Goal: Transaction & Acquisition: Purchase product/service

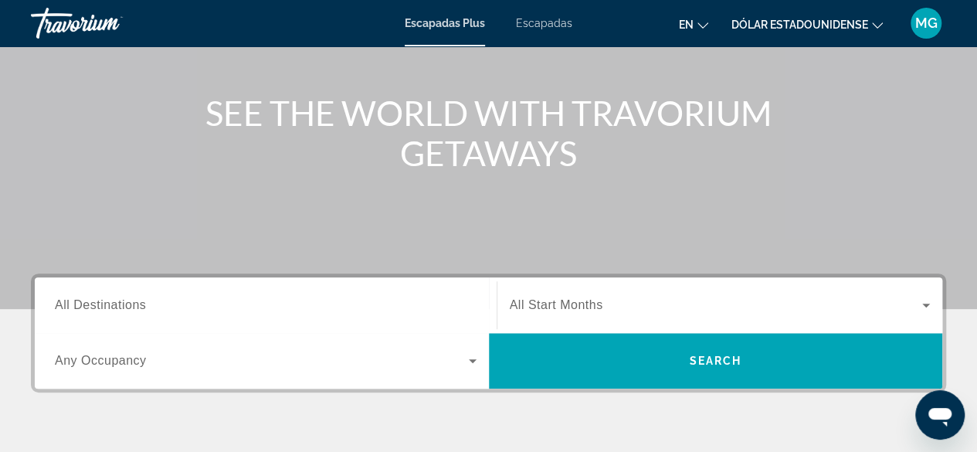
scroll to position [232, 0]
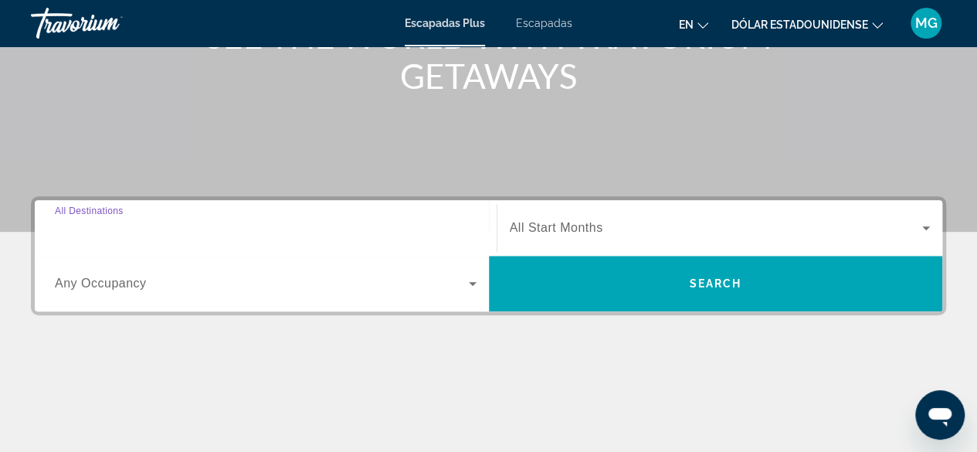
click at [300, 222] on input "Destination All Destinations" at bounding box center [266, 228] width 422 height 19
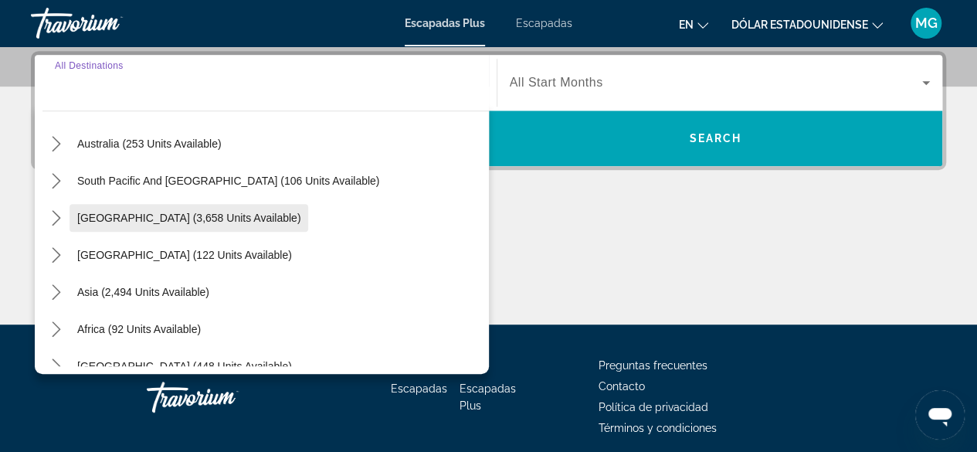
scroll to position [154, 0]
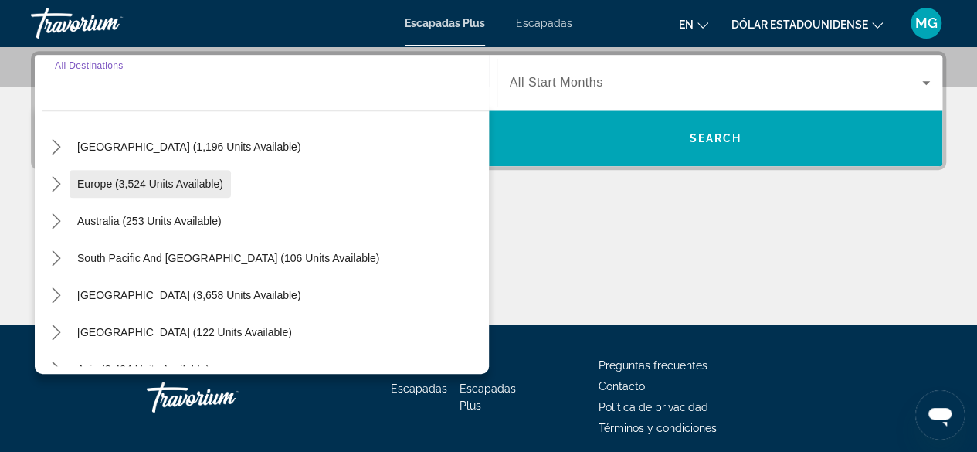
click at [191, 179] on span "Europe (3,524 units available)" at bounding box center [150, 184] width 146 height 12
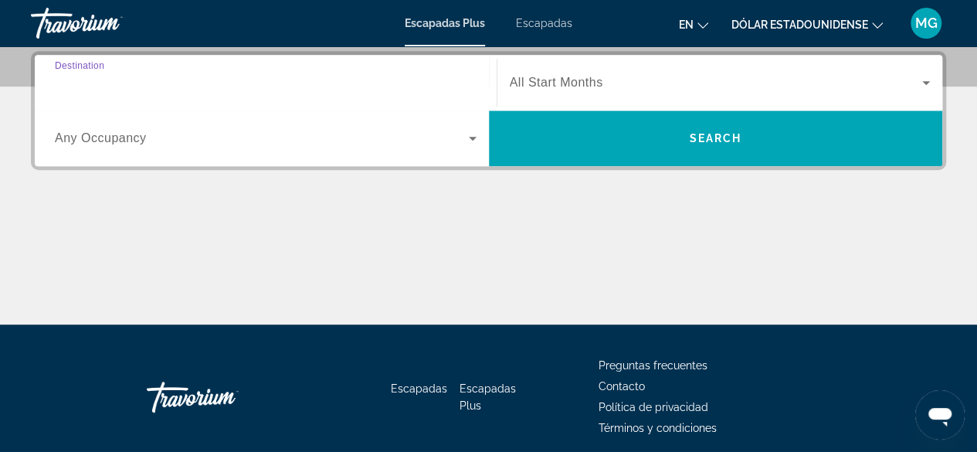
type input "**********"
click at [468, 137] on icon "Widget de búsqueda" at bounding box center [472, 138] width 19 height 19
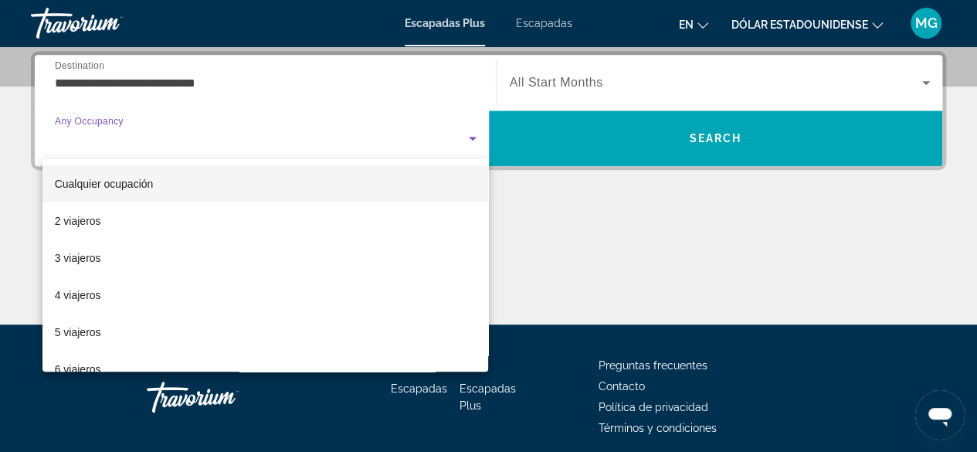
drag, startPoint x: 272, startPoint y: 212, endPoint x: 310, endPoint y: 202, distance: 40.1
click at [272, 213] on mat-option "2 viajeros" at bounding box center [265, 220] width 446 height 37
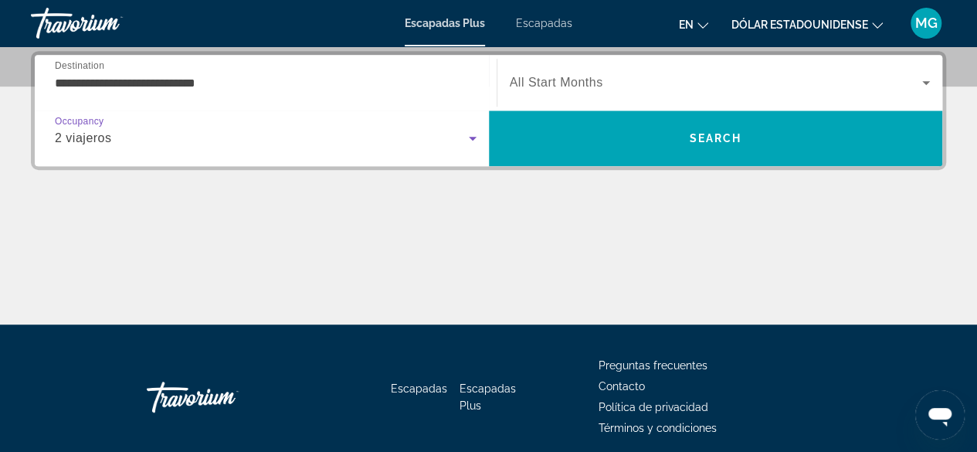
click at [931, 83] on icon "Widget de búsqueda" at bounding box center [926, 82] width 19 height 19
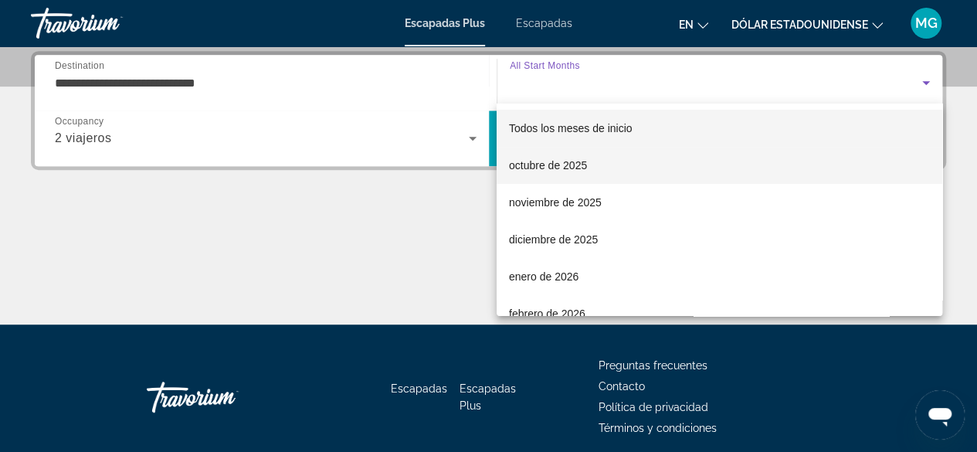
click at [602, 161] on mat-option "octubre de 2025" at bounding box center [719, 165] width 446 height 37
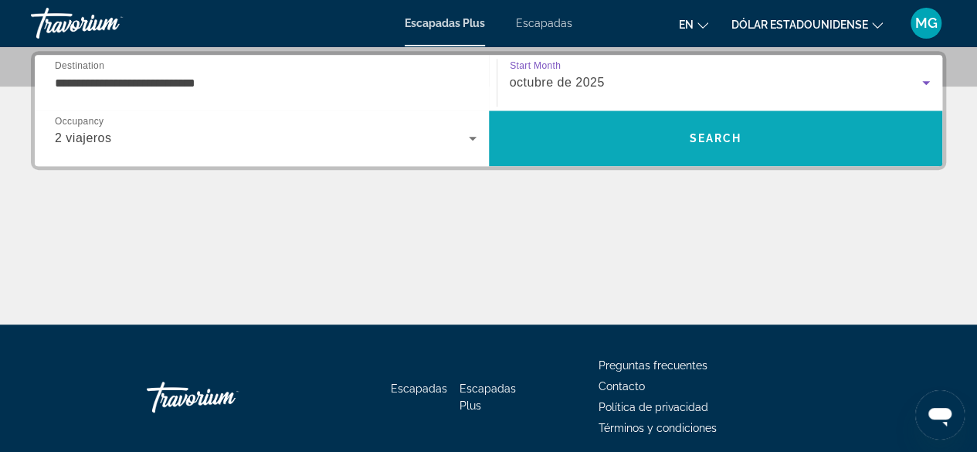
click at [726, 134] on span "Search" at bounding box center [715, 138] width 53 height 12
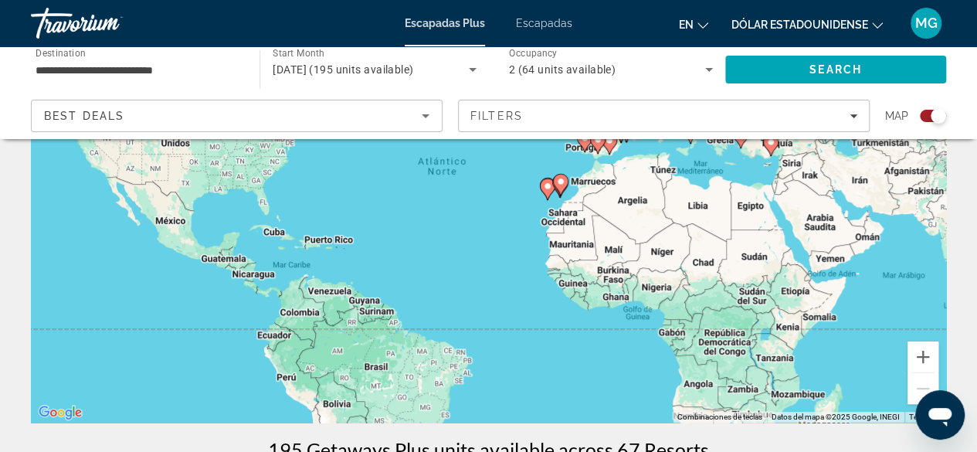
scroll to position [77, 0]
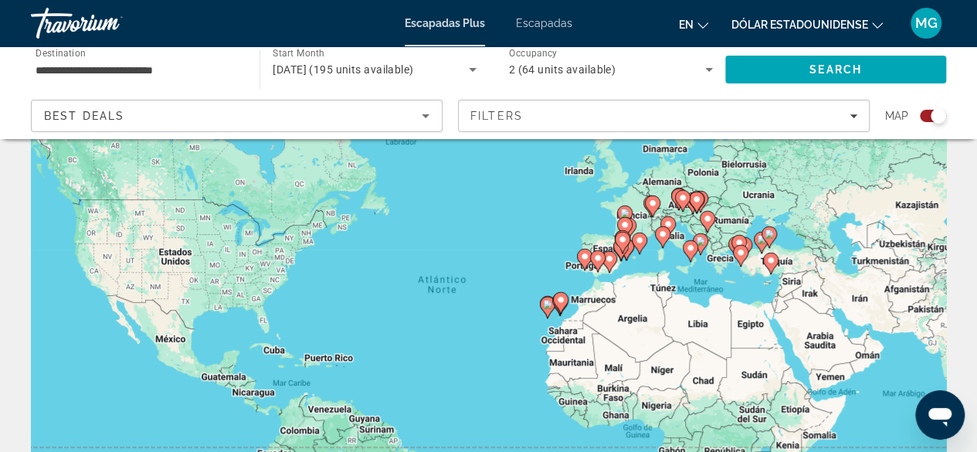
click at [534, 308] on div "Para activar la función de arrastre con el teclado, pulsa Alt + Intro. Cuando h…" at bounding box center [488, 308] width 915 height 463
click at [550, 306] on image "Contenido principal" at bounding box center [547, 304] width 9 height 9
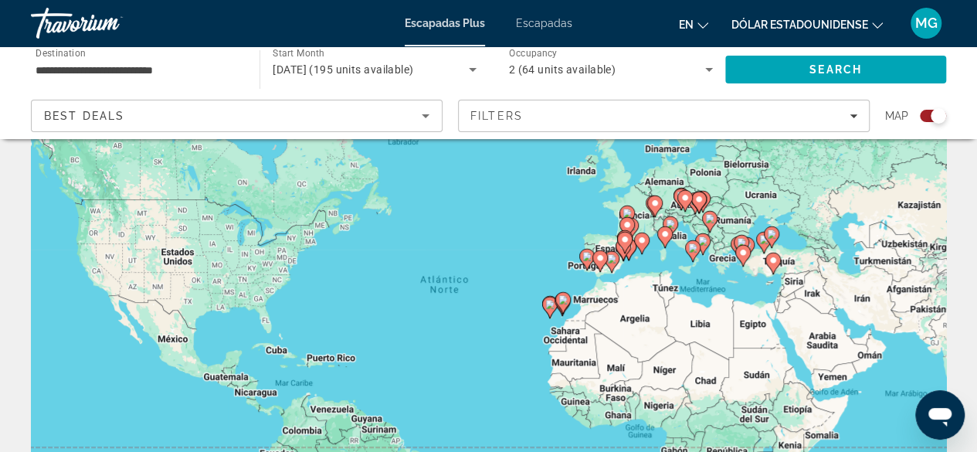
click at [550, 306] on image "Contenido principal" at bounding box center [549, 304] width 9 height 9
click at [550, 309] on div "Contenido principal" at bounding box center [946, 309] width 915 height 0
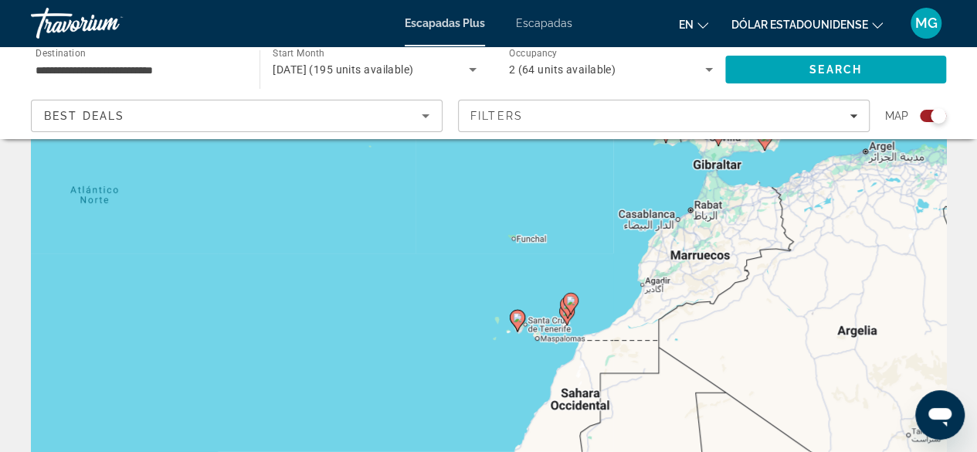
click at [520, 324] on icon "Contenido principal" at bounding box center [517, 320] width 14 height 20
type input "**********"
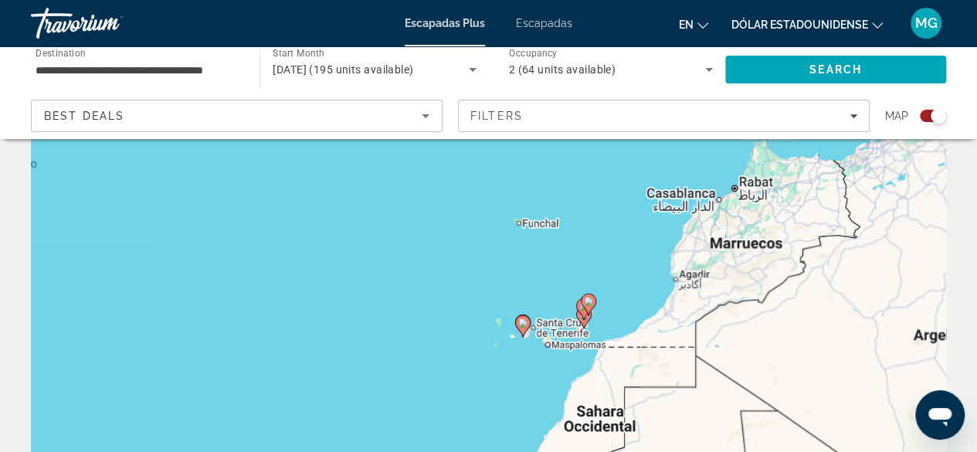
click at [519, 324] on div "Para activar la función de arrastre con el teclado, pulsa Alt + Intro. Cuando h…" at bounding box center [488, 308] width 915 height 463
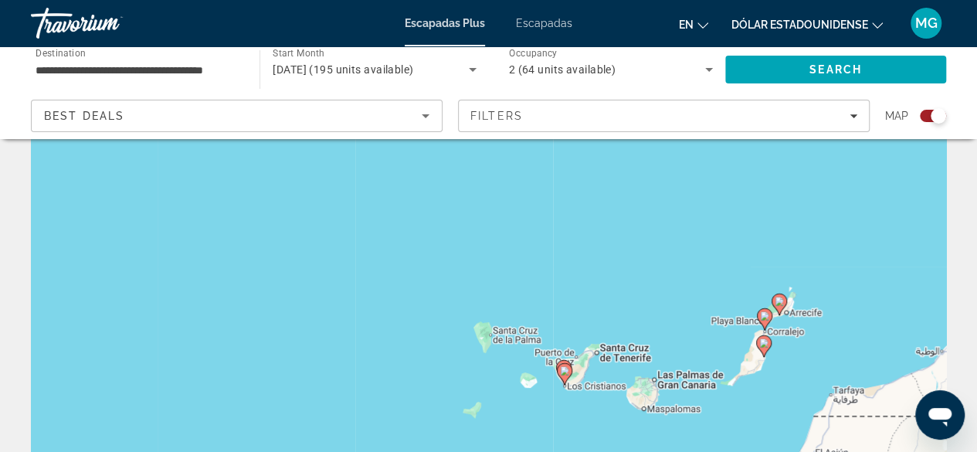
click at [656, 398] on div "Para activar la función de arrastre con el teclado, pulsa Alt + Intro. Cuando h…" at bounding box center [488, 308] width 915 height 463
click at [655, 398] on div "Para activar la función de arrastre con el teclado, pulsa Alt + Intro. Cuando h…" at bounding box center [488, 308] width 915 height 463
click at [646, 405] on div "Para activar la función de arrastre con el teclado, pulsa Alt + Intro. Cuando h…" at bounding box center [488, 308] width 915 height 463
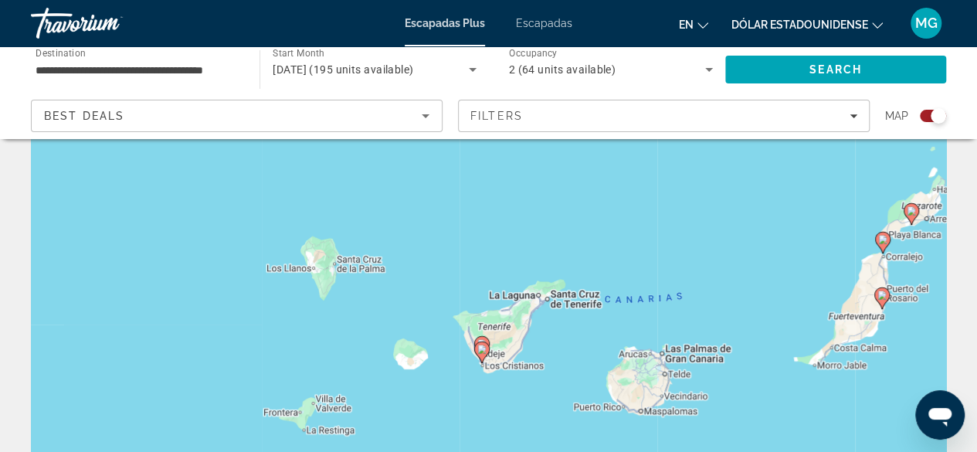
click at [642, 378] on div "Para activar la función de arrastre con el teclado, pulsa Alt + Intro. Cuando h…" at bounding box center [488, 308] width 915 height 463
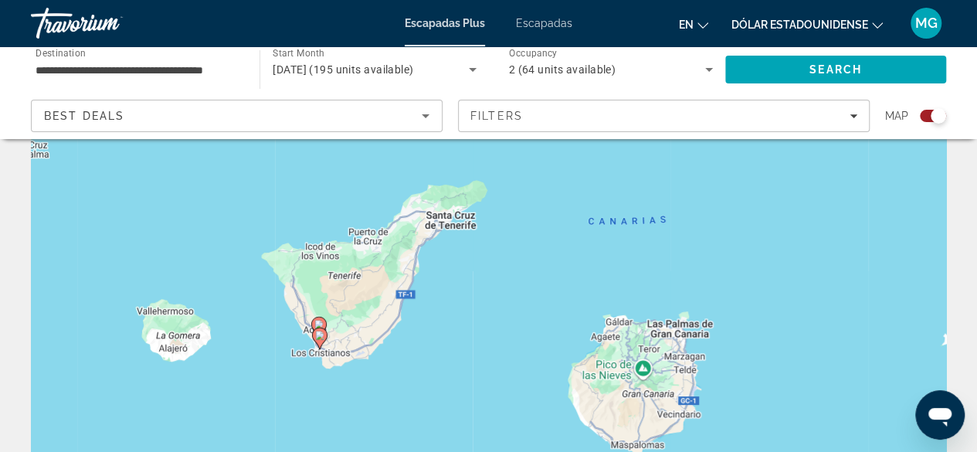
click at [659, 378] on div "Para activar la función de arrastre con el teclado, pulsa Alt + Intro. Cuando h…" at bounding box center [488, 308] width 915 height 463
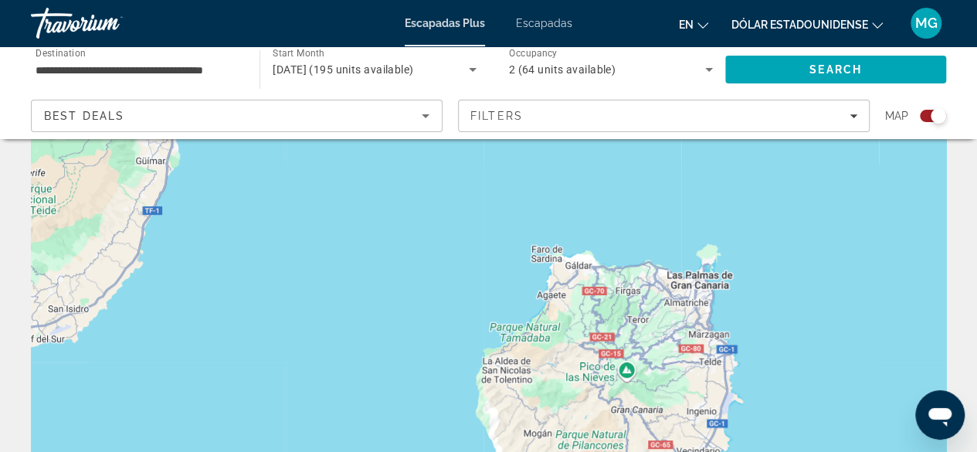
click at [667, 378] on div "Para activar la función de arrastre con el teclado, pulsa Alt + Intro. Cuando h…" at bounding box center [488, 308] width 915 height 463
click at [668, 378] on div "Para activar la función de arrastre con el teclado, pulsa Alt + Intro. Cuando h…" at bounding box center [488, 308] width 915 height 463
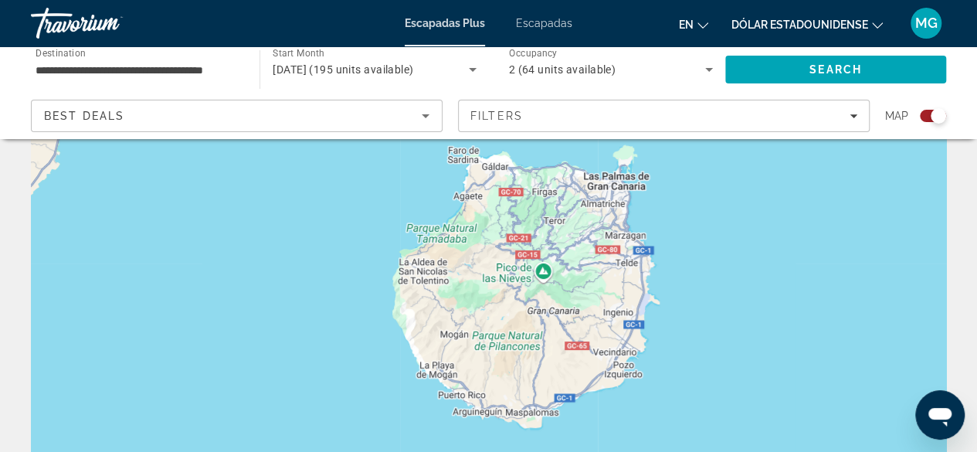
drag, startPoint x: 659, startPoint y: 379, endPoint x: 564, endPoint y: 257, distance: 154.6
click at [565, 259] on div "Para activar la función de arrastre con el teclado, pulsa Alt + Intro. Cuando h…" at bounding box center [488, 308] width 915 height 463
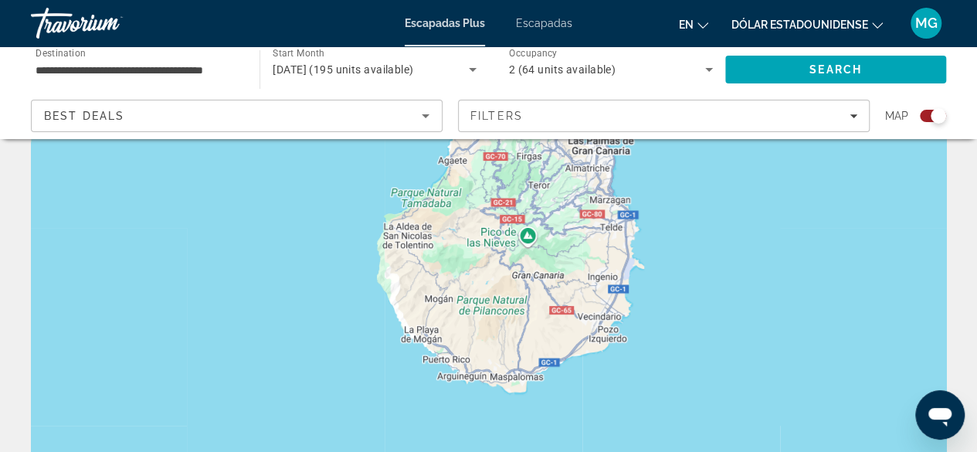
click at [613, 256] on div "Para activar la función de arrastre con el teclado, pulsa Alt + Intro. Cuando h…" at bounding box center [488, 308] width 915 height 463
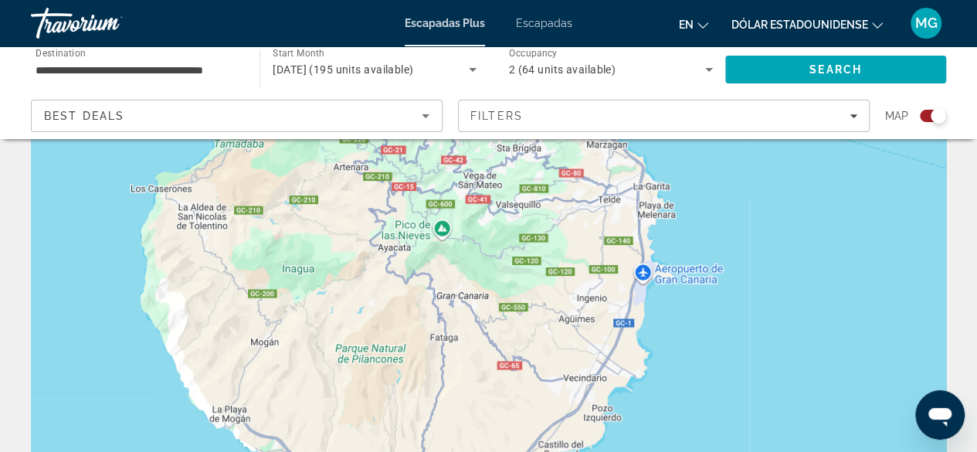
click at [540, 288] on div "Contenido principal" at bounding box center [488, 308] width 915 height 463
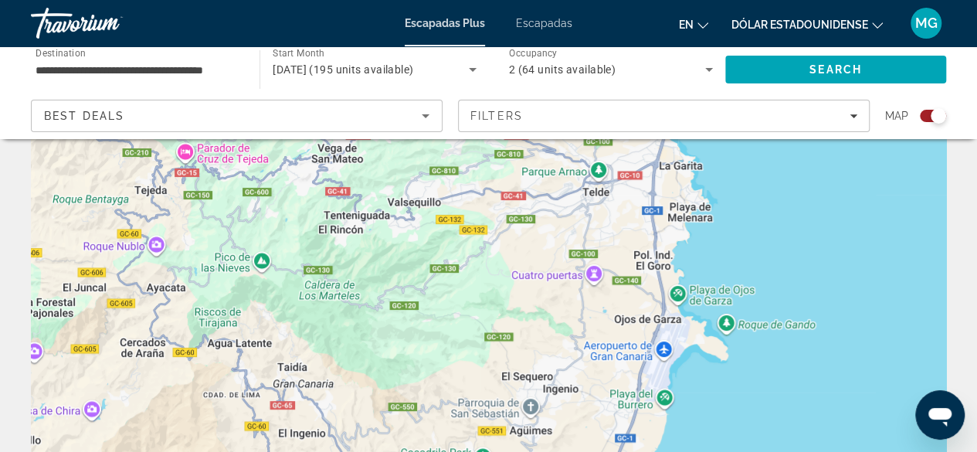
drag, startPoint x: 651, startPoint y: 238, endPoint x: 567, endPoint y: 318, distance: 116.3
click at [567, 318] on div "Contenido principal" at bounding box center [488, 308] width 915 height 463
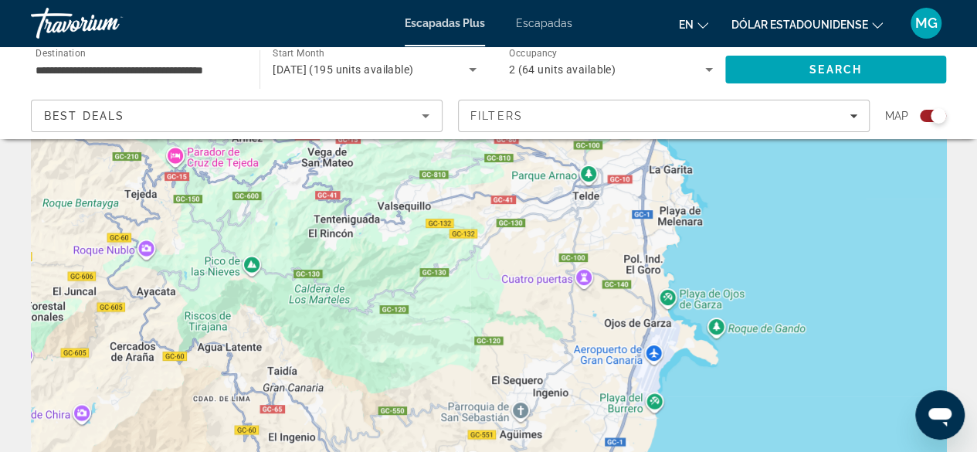
click at [653, 266] on div "Contenido principal" at bounding box center [488, 308] width 915 height 463
click at [655, 266] on div "Contenido principal" at bounding box center [488, 308] width 915 height 463
click at [548, 286] on div "Contenido principal" at bounding box center [488, 308] width 915 height 463
click at [548, 285] on div "Contenido principal" at bounding box center [488, 308] width 915 height 463
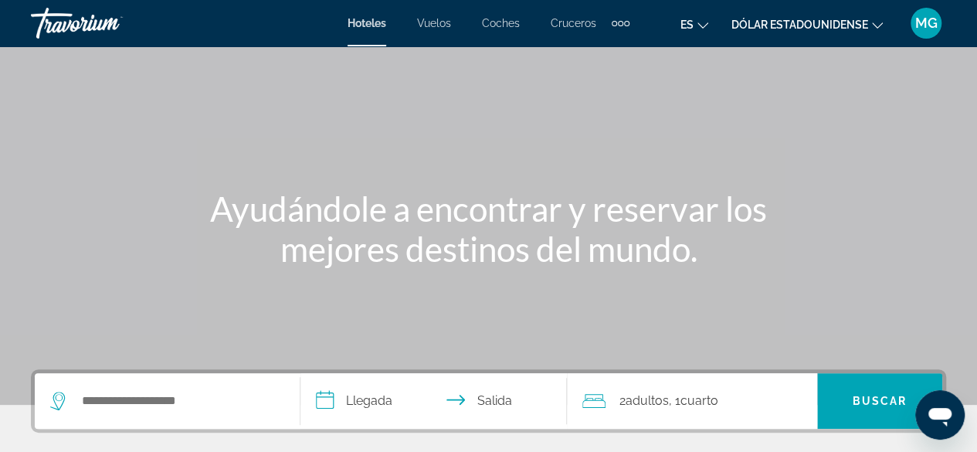
scroll to position [232, 0]
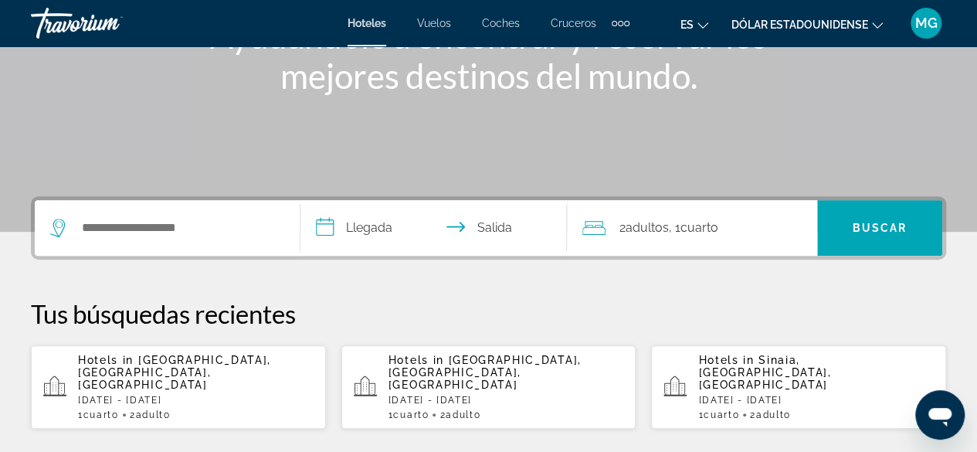
click at [190, 215] on div "Widget de búsqueda" at bounding box center [167, 228] width 234 height 56
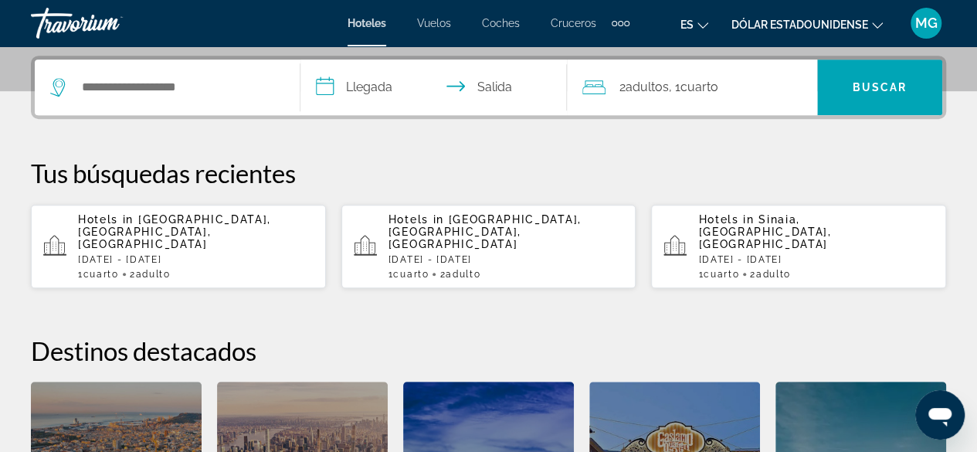
scroll to position [377, 0]
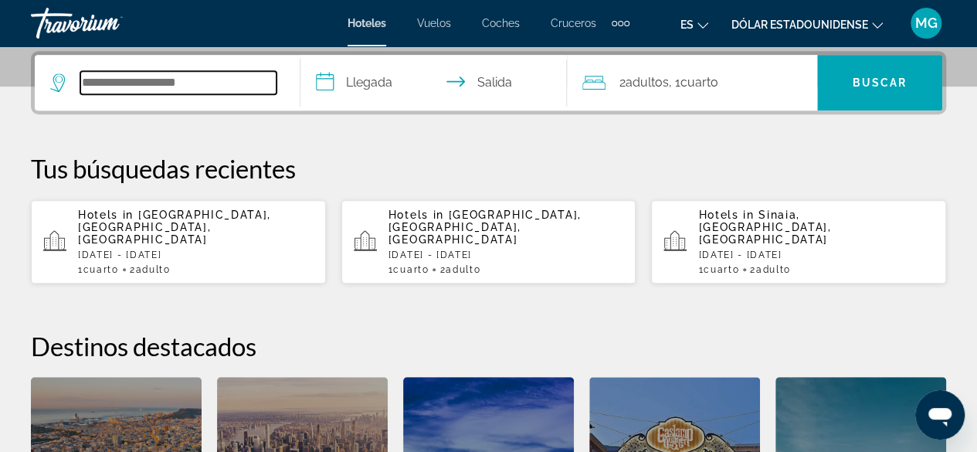
click at [202, 78] on input "Buscar destino de hotel" at bounding box center [178, 82] width 196 height 23
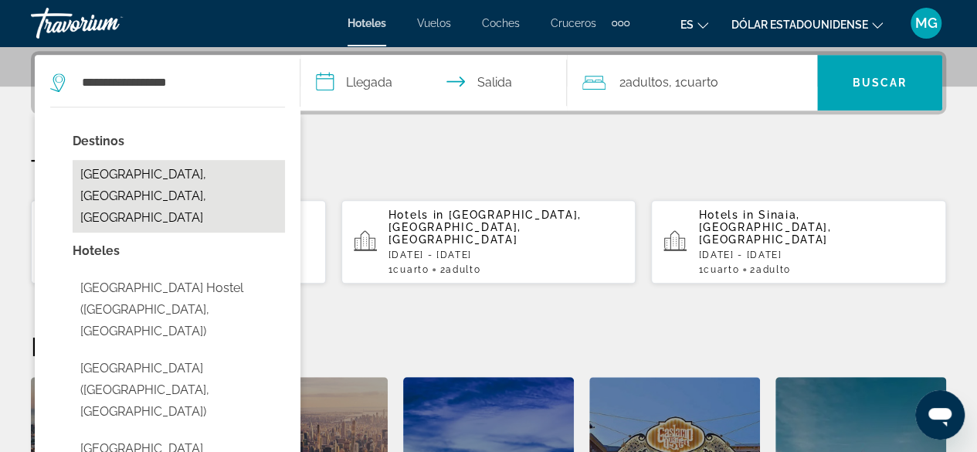
click at [203, 178] on button "[GEOGRAPHIC_DATA], [GEOGRAPHIC_DATA], [GEOGRAPHIC_DATA]" at bounding box center [179, 196] width 212 height 73
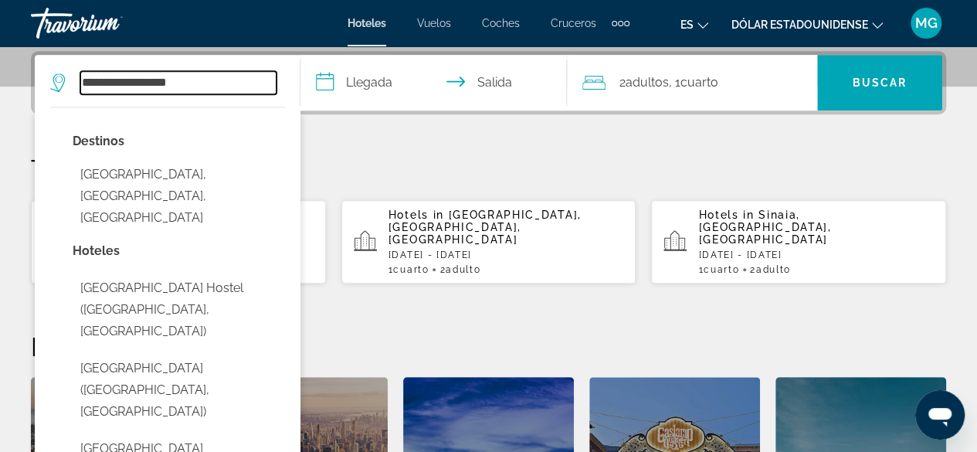
type input "**********"
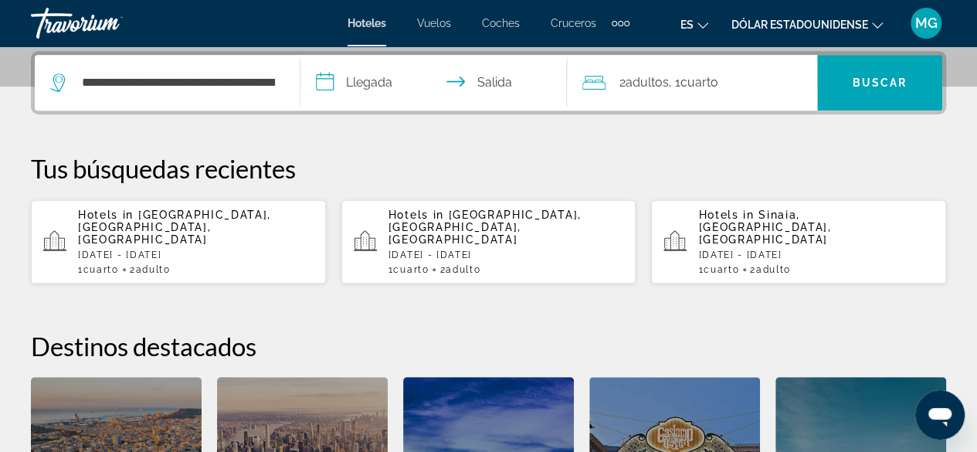
click at [404, 83] on input "**********" at bounding box center [436, 85] width 272 height 60
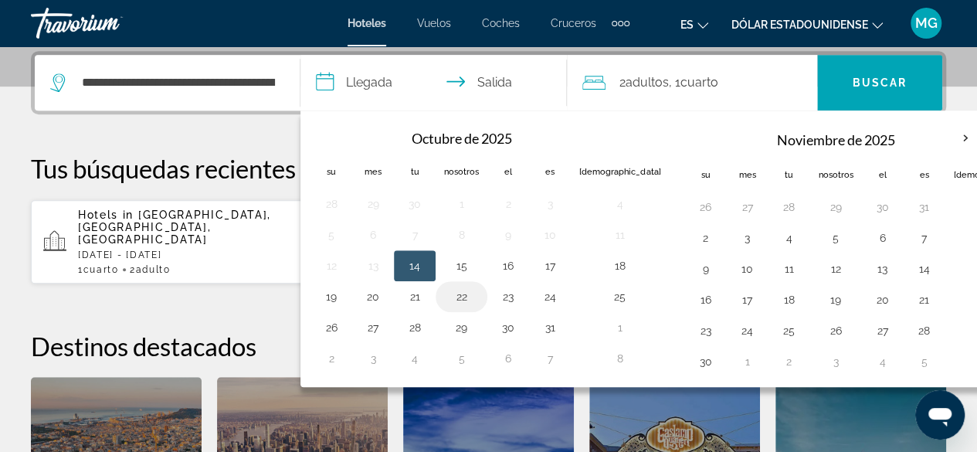
click at [461, 286] on button "22" at bounding box center [461, 297] width 35 height 22
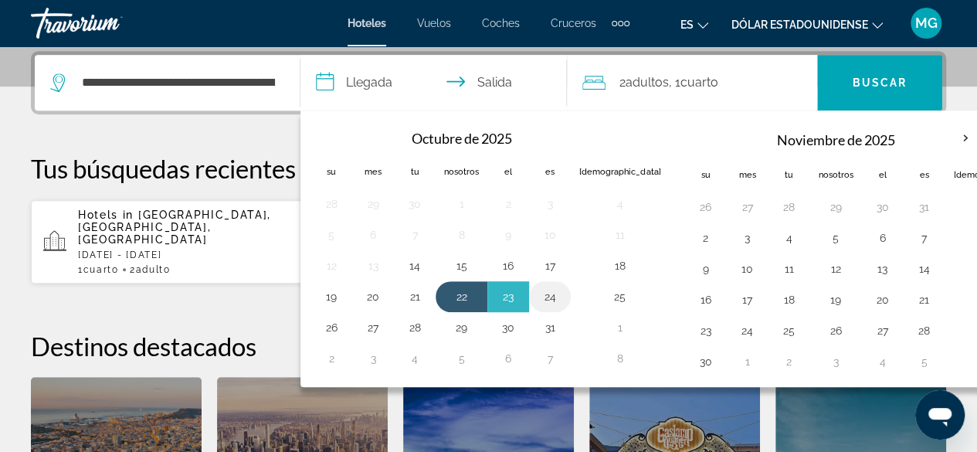
click at [548, 295] on button "24" at bounding box center [549, 297] width 25 height 22
type input "**********"
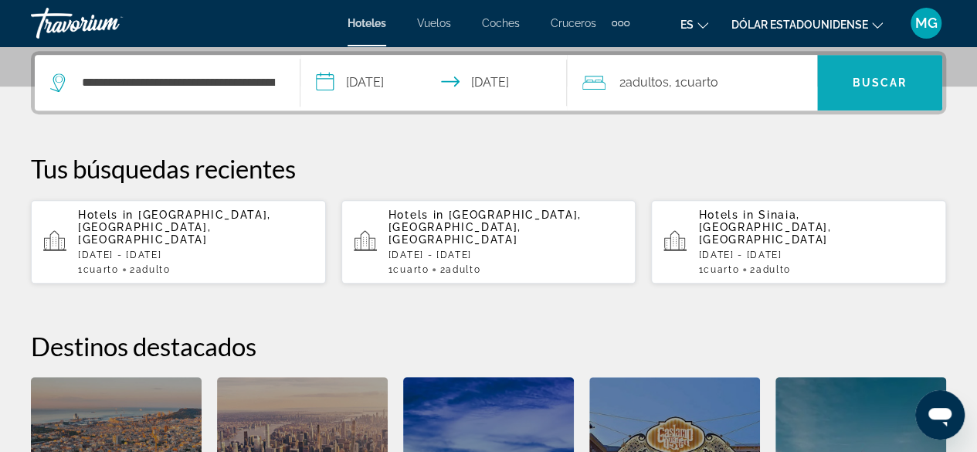
click at [871, 86] on font "Buscar" at bounding box center [879, 82] width 55 height 12
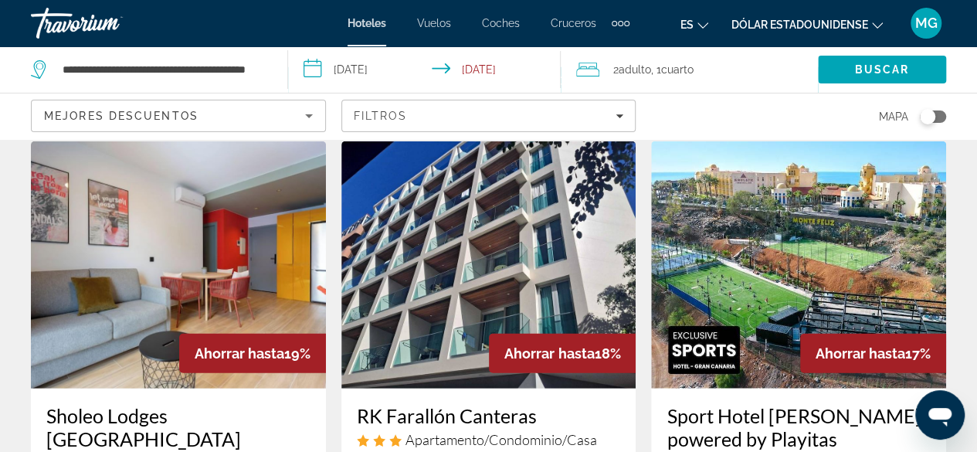
scroll to position [2085, 0]
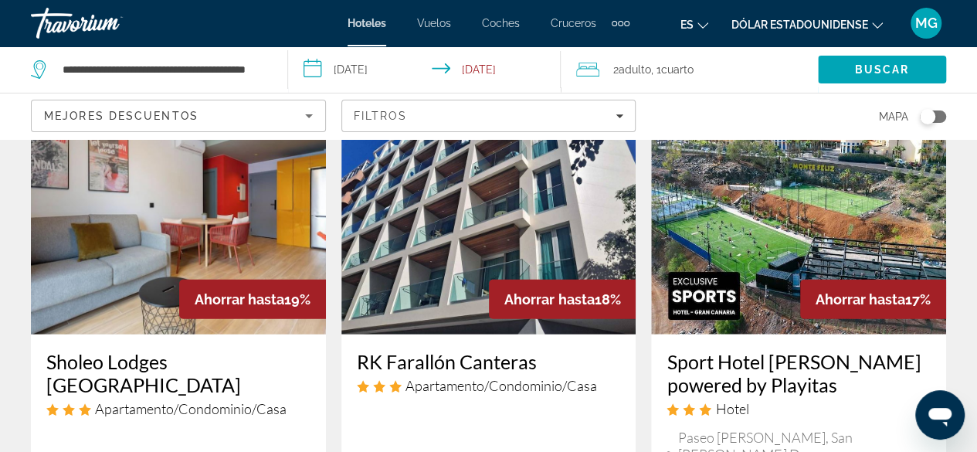
click at [304, 117] on icon "Sort by" at bounding box center [309, 116] width 19 height 19
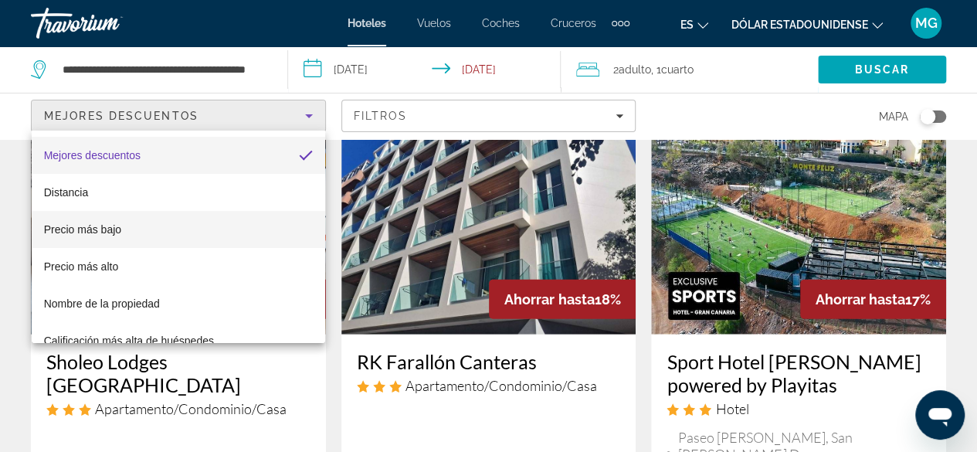
click at [259, 220] on mat-option "Precio más bajo" at bounding box center [178, 229] width 293 height 37
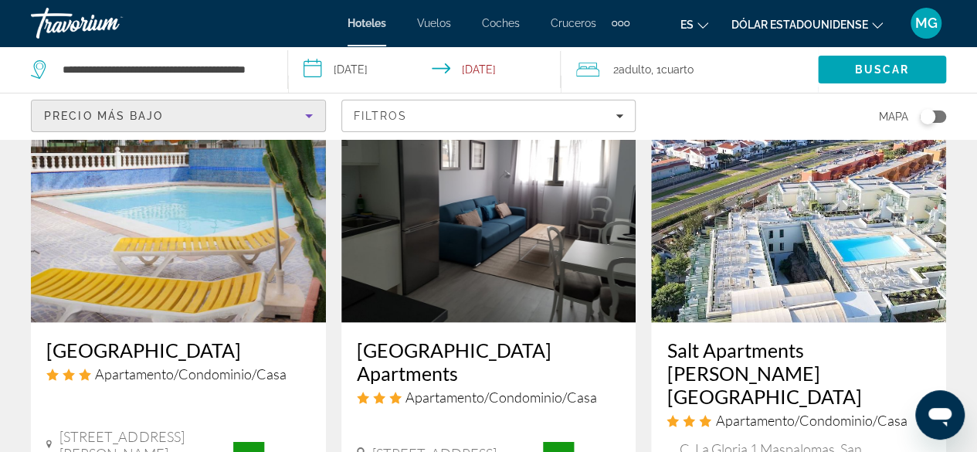
scroll to position [1235, 0]
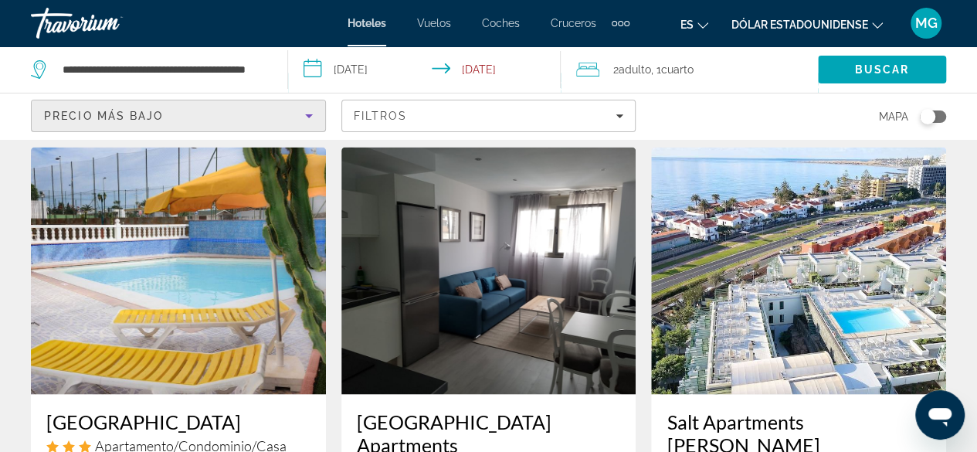
click at [476, 283] on img "Contenido principal" at bounding box center [488, 270] width 295 height 247
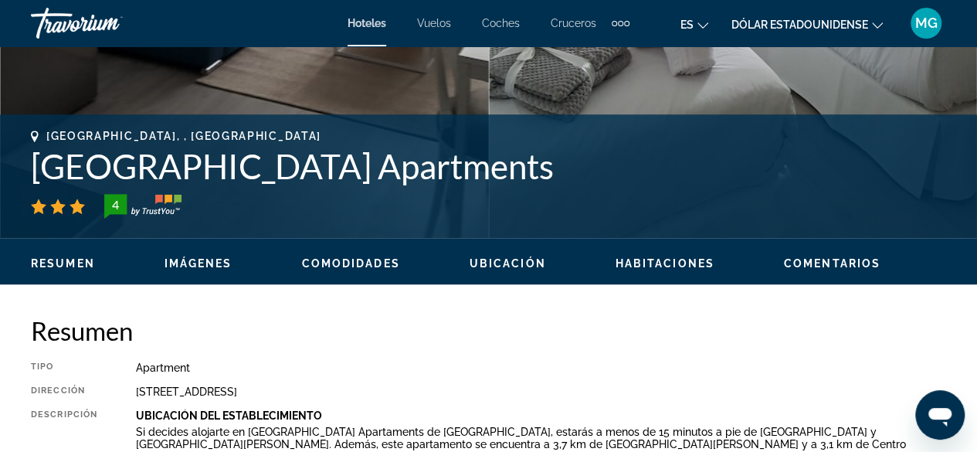
scroll to position [772, 0]
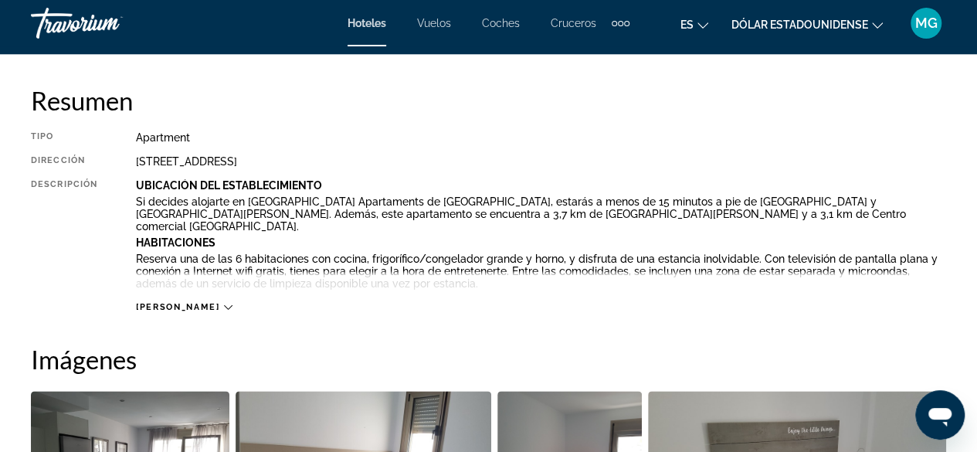
click at [224, 303] on icon "Contenido principal" at bounding box center [228, 307] width 8 height 8
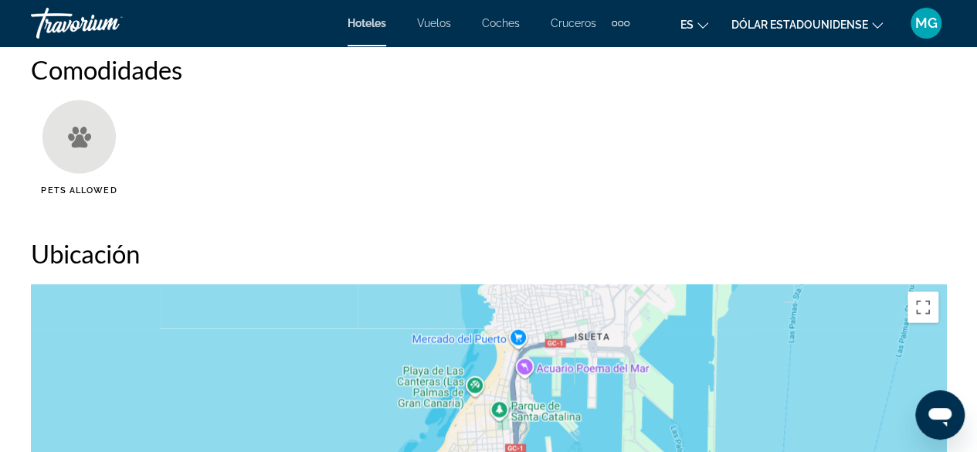
scroll to position [1544, 0]
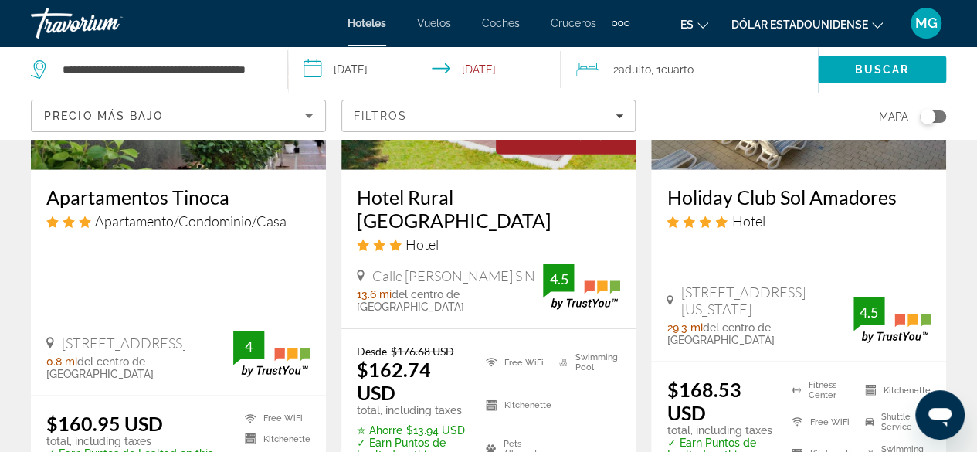
scroll to position [2085, 0]
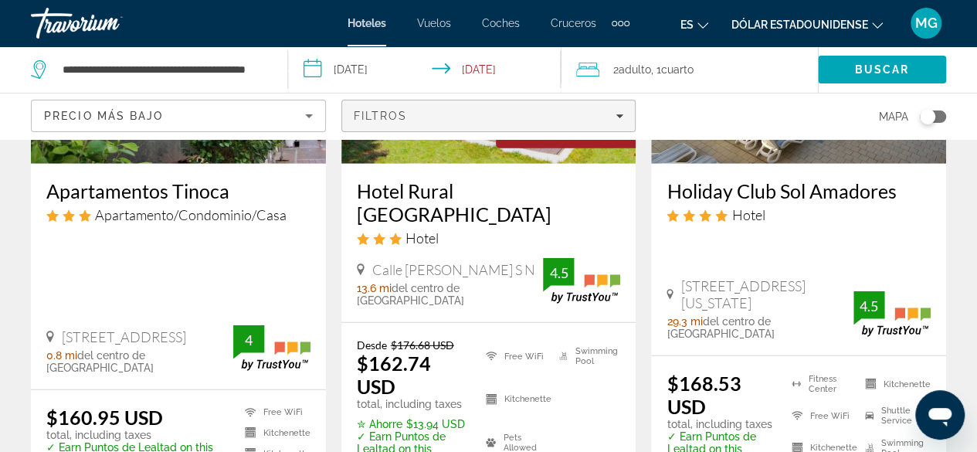
click at [624, 107] on span "Filters" at bounding box center [488, 115] width 293 height 37
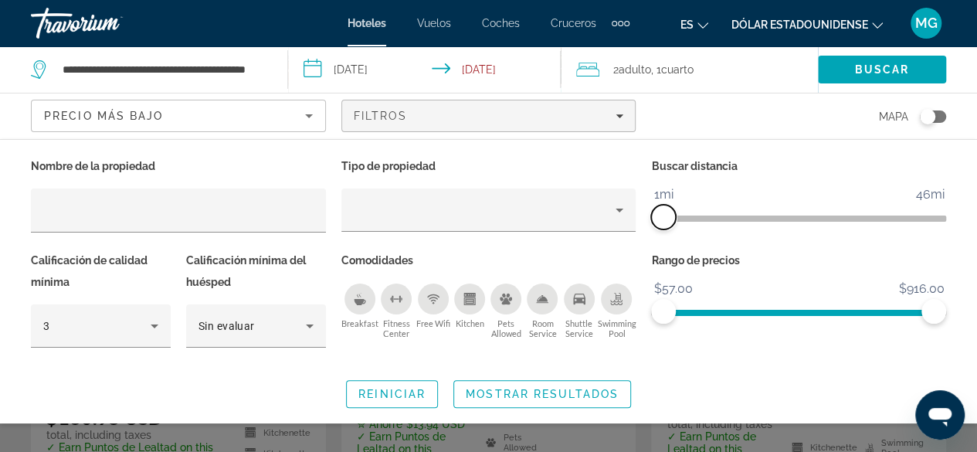
drag, startPoint x: 840, startPoint y: 211, endPoint x: 658, endPoint y: 216, distance: 182.3
click at [658, 216] on span "ngx-slider" at bounding box center [663, 217] width 25 height 25
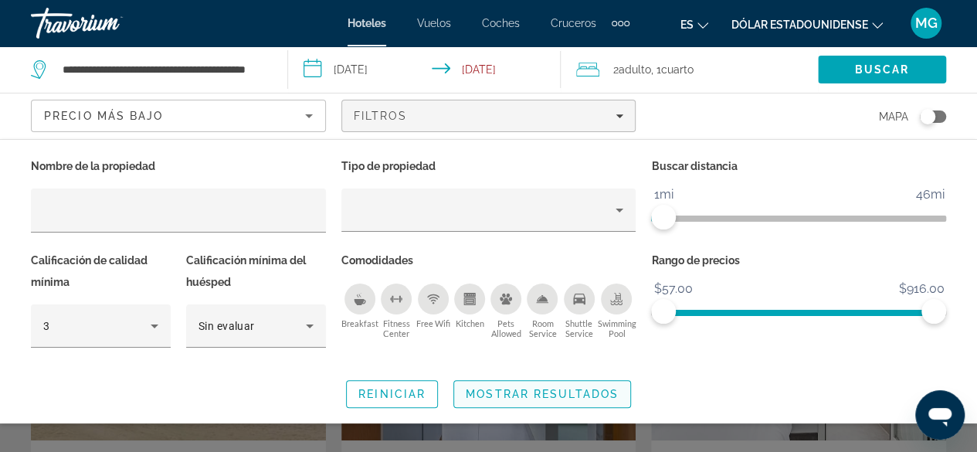
click at [556, 388] on span "Mostrar resultados" at bounding box center [542, 394] width 153 height 12
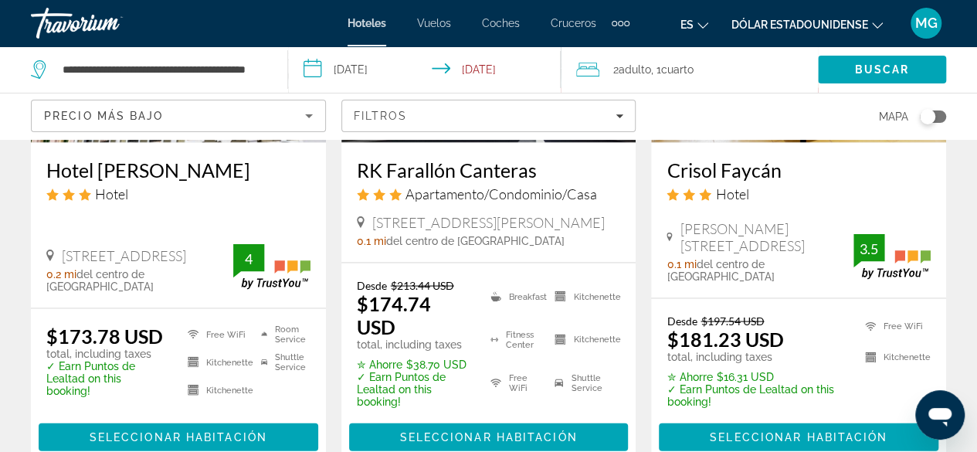
scroll to position [1467, 0]
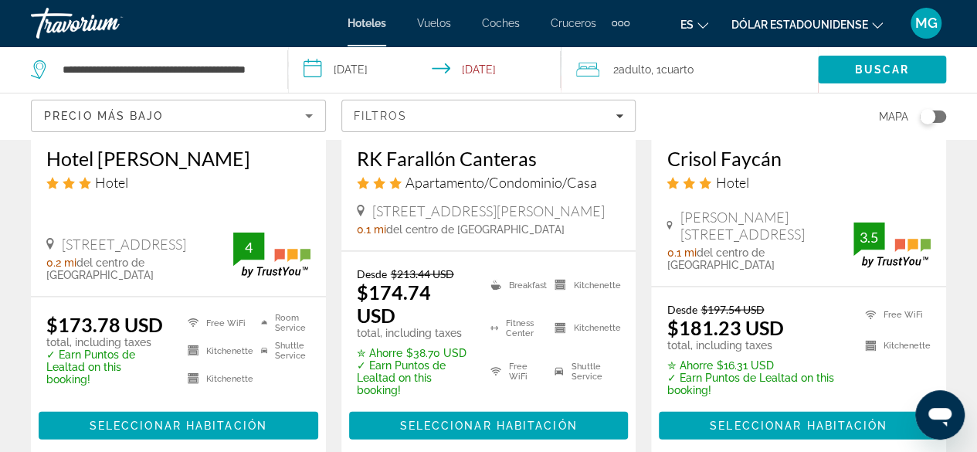
drag, startPoint x: 161, startPoint y: 259, endPoint x: 63, endPoint y: 252, distance: 98.3
click at [63, 252] on span "[STREET_ADDRESS]" at bounding box center [124, 244] width 124 height 17
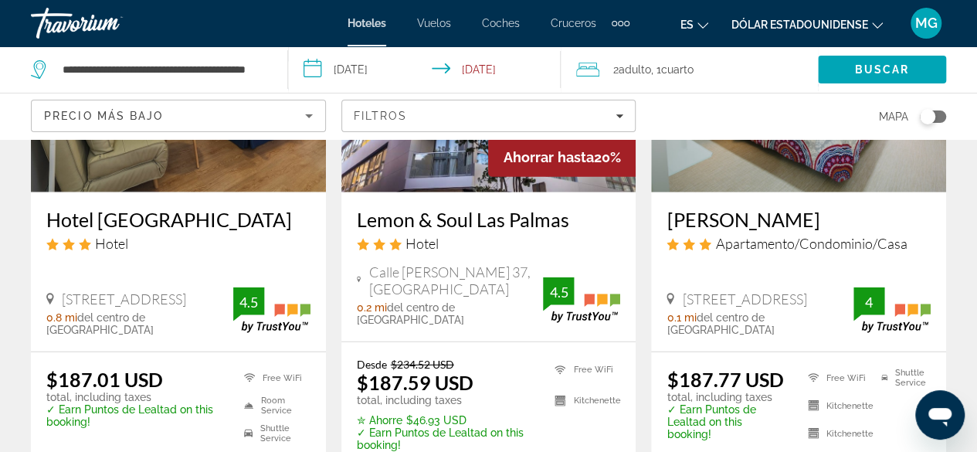
scroll to position [1930, 0]
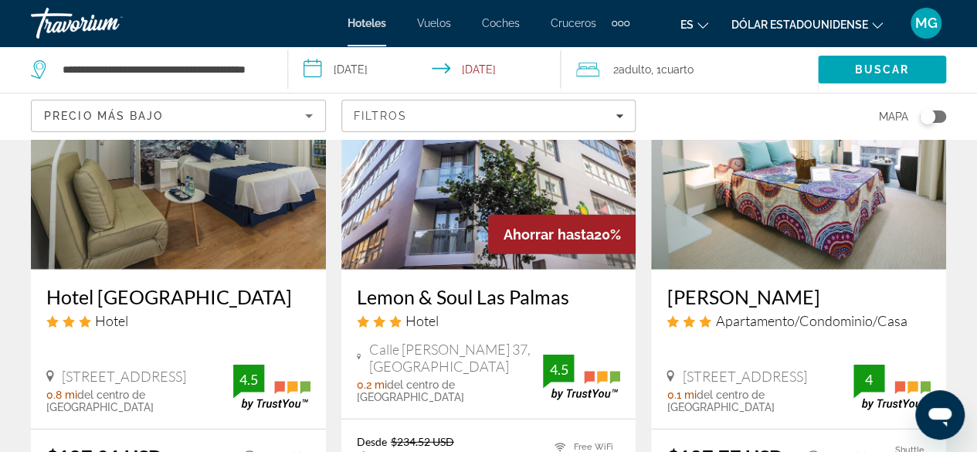
drag, startPoint x: 515, startPoint y: 383, endPoint x: 371, endPoint y: 369, distance: 145.1
click at [371, 369] on span "Calle [PERSON_NAME] 37, [GEOGRAPHIC_DATA]" at bounding box center [455, 358] width 175 height 34
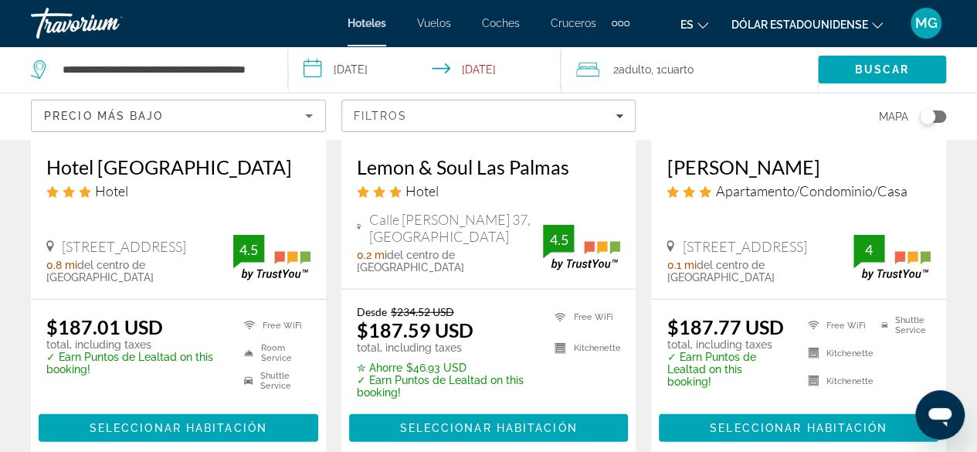
scroll to position [2239, 0]
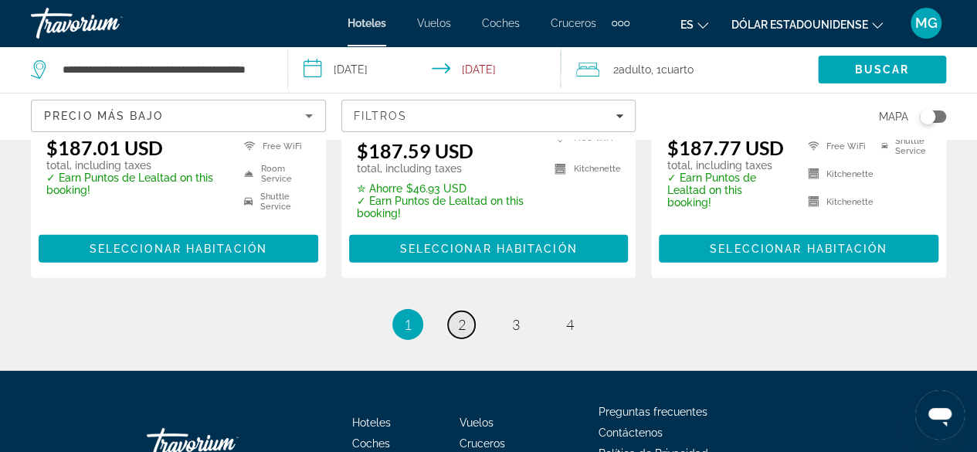
click at [460, 333] on span "2" at bounding box center [462, 324] width 8 height 17
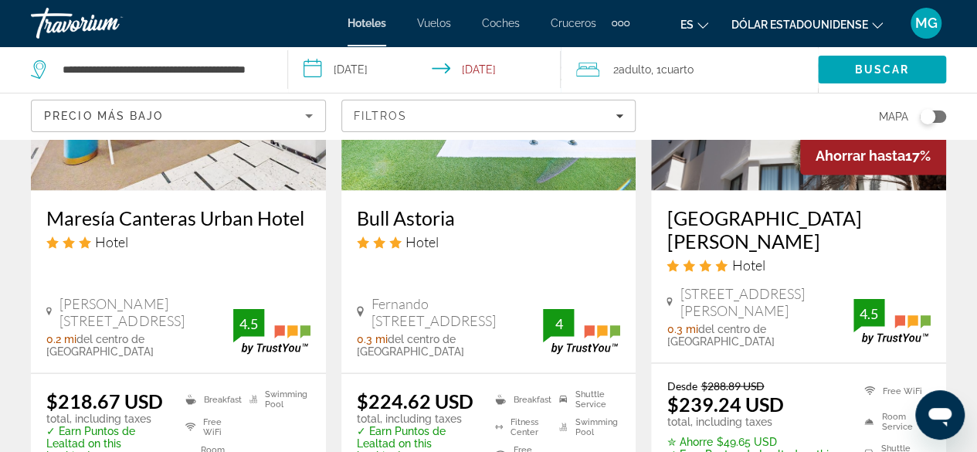
scroll to position [1467, 0]
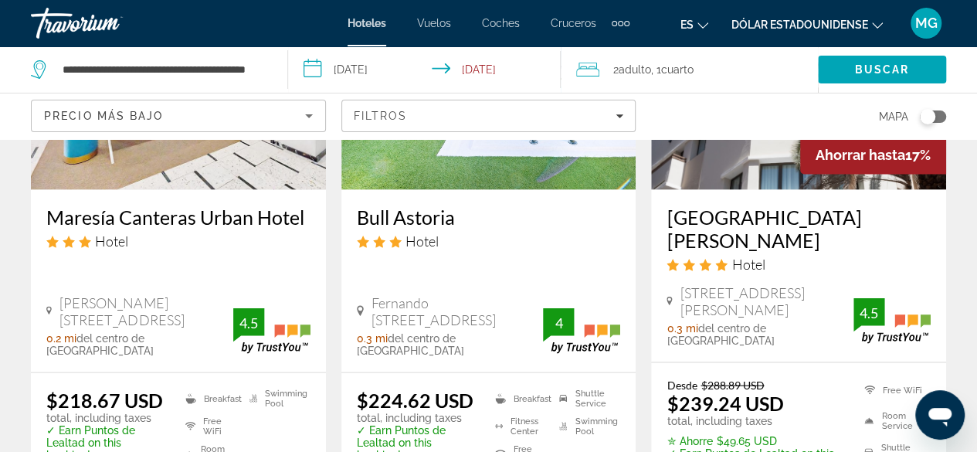
click at [797, 205] on h3 "[GEOGRAPHIC_DATA][PERSON_NAME]" at bounding box center [798, 228] width 264 height 46
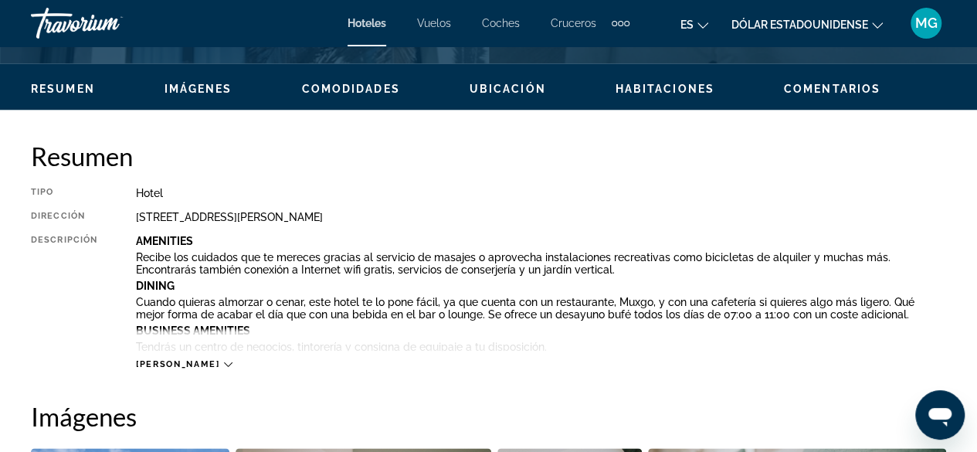
scroll to position [695, 0]
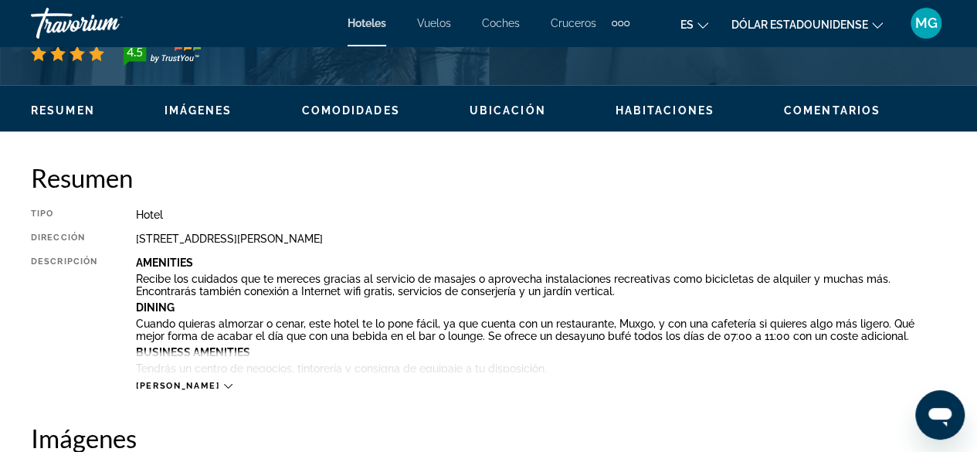
drag, startPoint x: 446, startPoint y: 232, endPoint x: 134, endPoint y: 232, distance: 312.0
click at [134, 232] on div "Tipo Hotel Dirección [STREET_ADDRESS][PERSON_NAME] Descripción Amenities Recibe…" at bounding box center [488, 299] width 915 height 183
copy div "[STREET_ADDRESS][PERSON_NAME]"
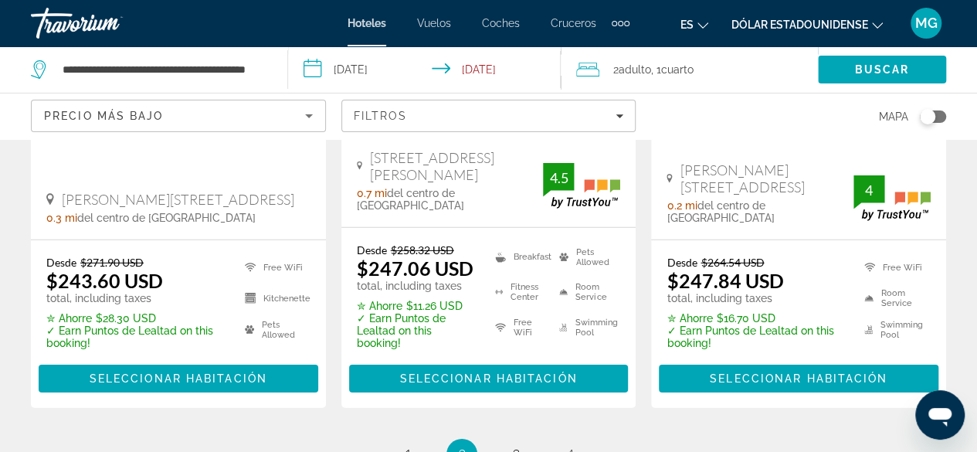
scroll to position [2239, 0]
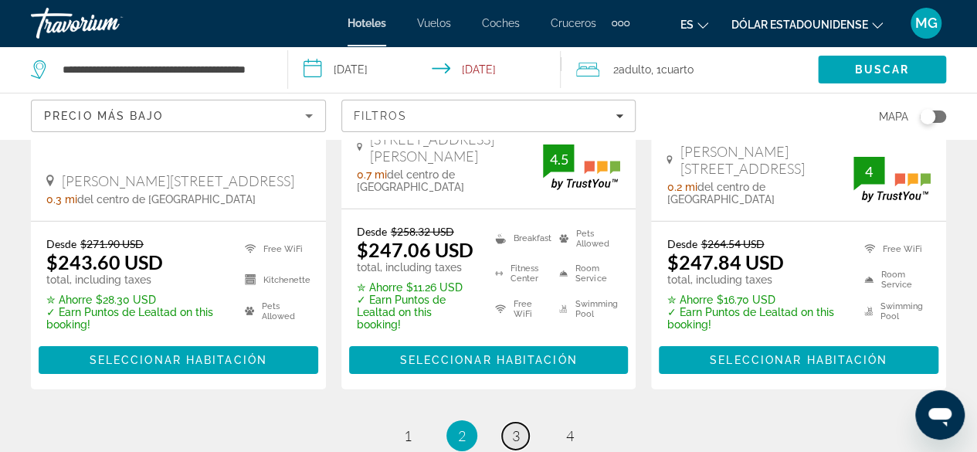
click at [513, 427] on span "3" at bounding box center [516, 435] width 8 height 17
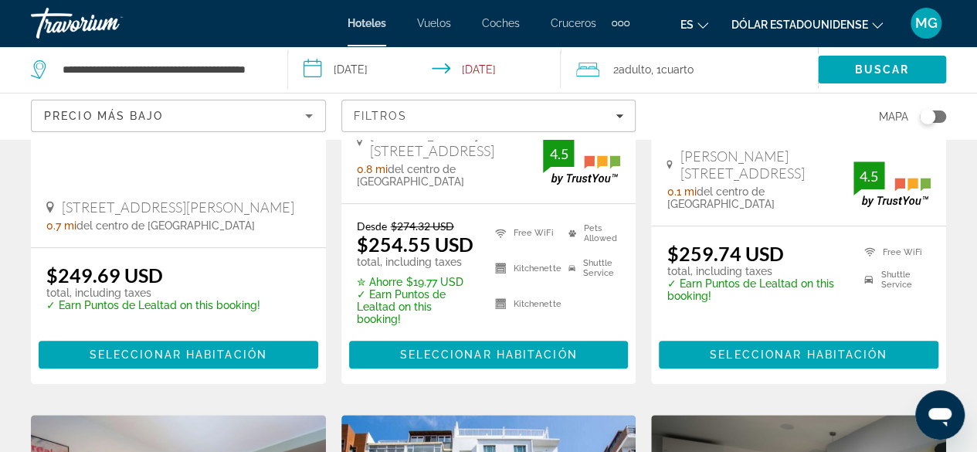
scroll to position [232, 0]
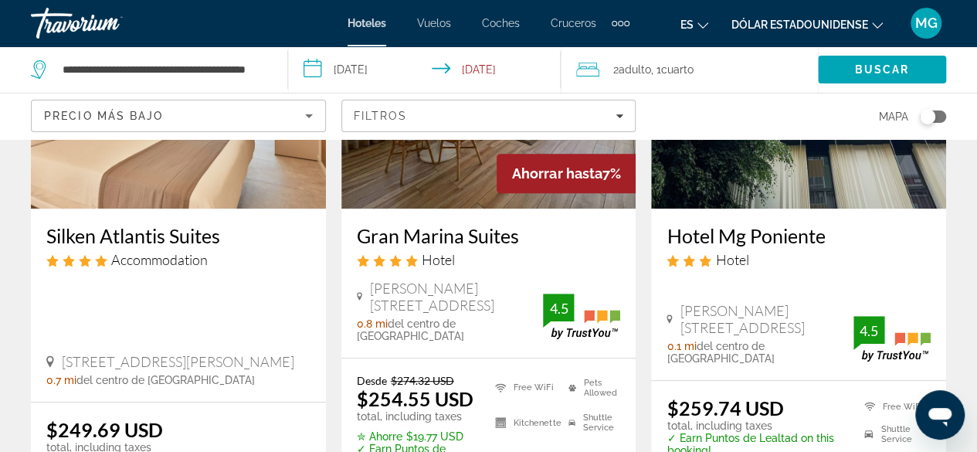
click at [772, 191] on img "Contenido principal" at bounding box center [798, 84] width 295 height 247
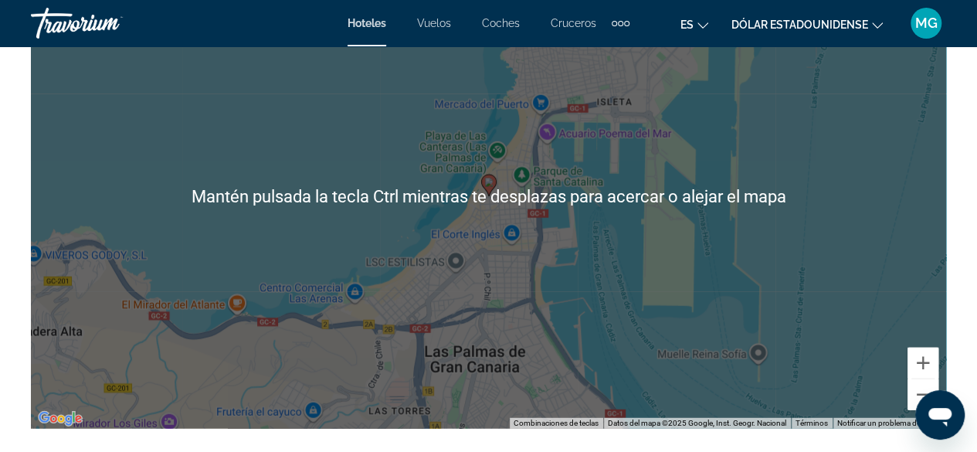
scroll to position [1853, 0]
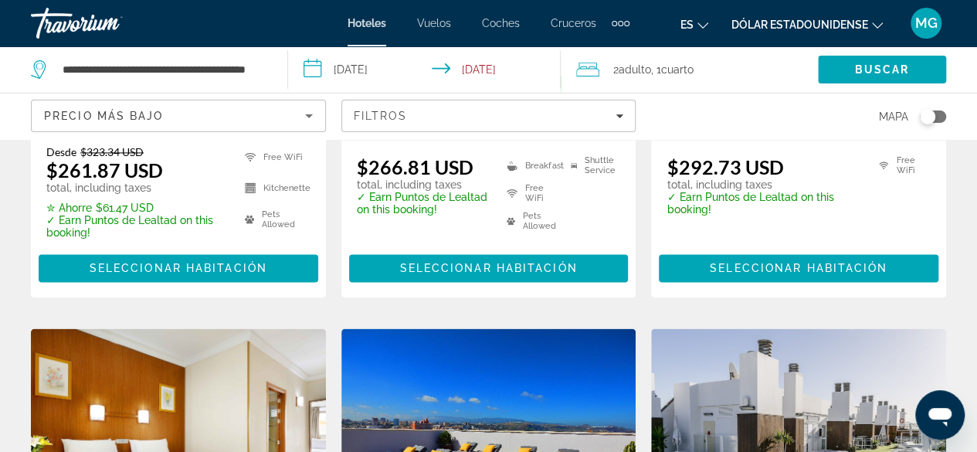
scroll to position [618, 0]
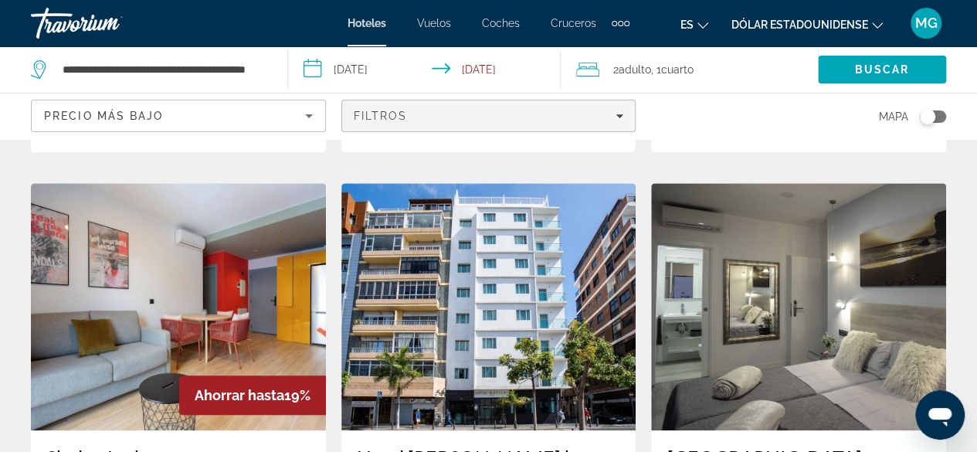
click at [618, 116] on icon "Filters" at bounding box center [619, 116] width 8 height 8
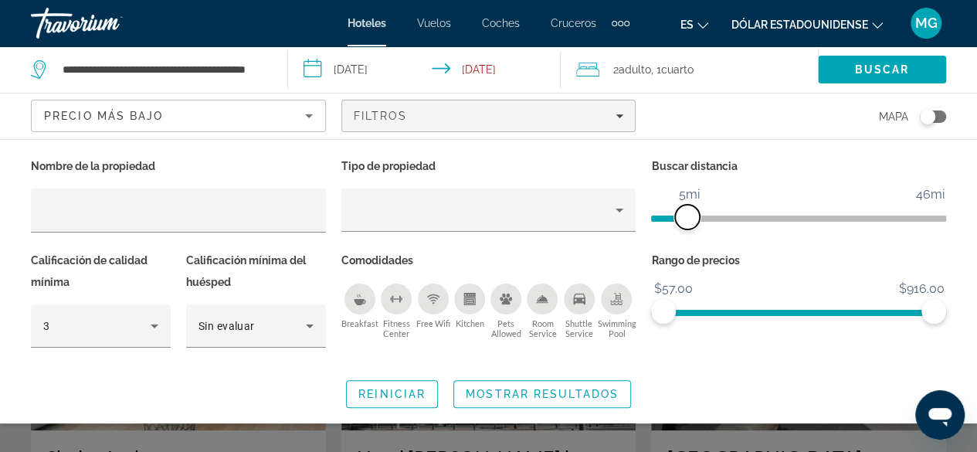
drag, startPoint x: 666, startPoint y: 212, endPoint x: 689, endPoint y: 214, distance: 23.2
click at [689, 214] on span "ngx-slider" at bounding box center [687, 217] width 25 height 25
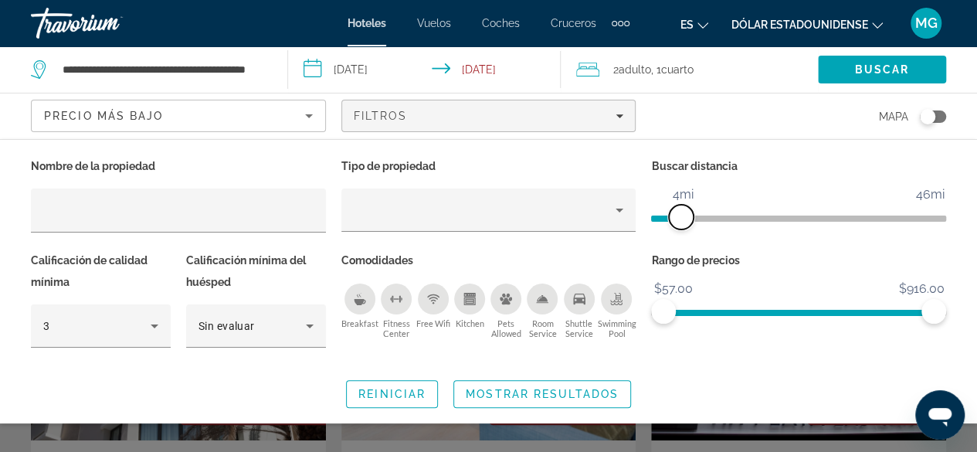
click at [680, 213] on span "ngx-slider" at bounding box center [681, 217] width 25 height 25
click at [686, 212] on span "ngx-slider" at bounding box center [687, 217] width 25 height 25
click at [531, 389] on span "Mostrar resultados" at bounding box center [542, 394] width 153 height 12
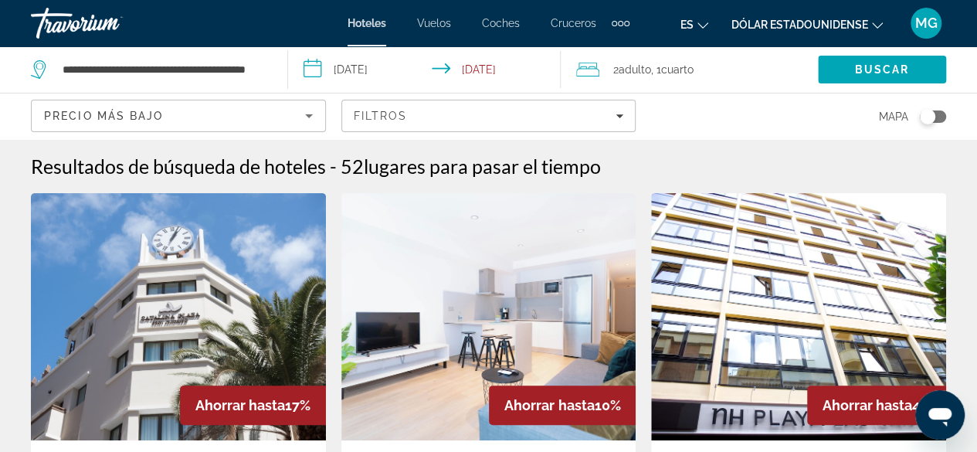
click at [310, 109] on icon "Sort by" at bounding box center [309, 116] width 19 height 19
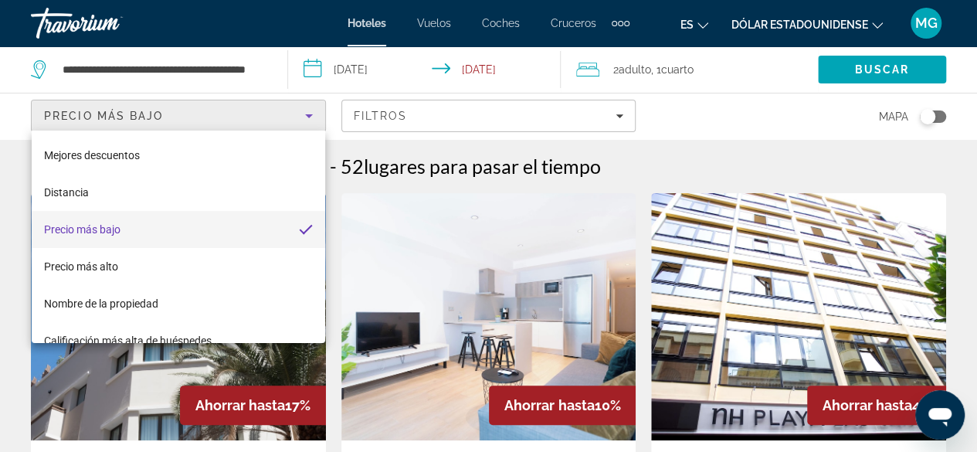
click at [310, 109] on div at bounding box center [488, 226] width 977 height 452
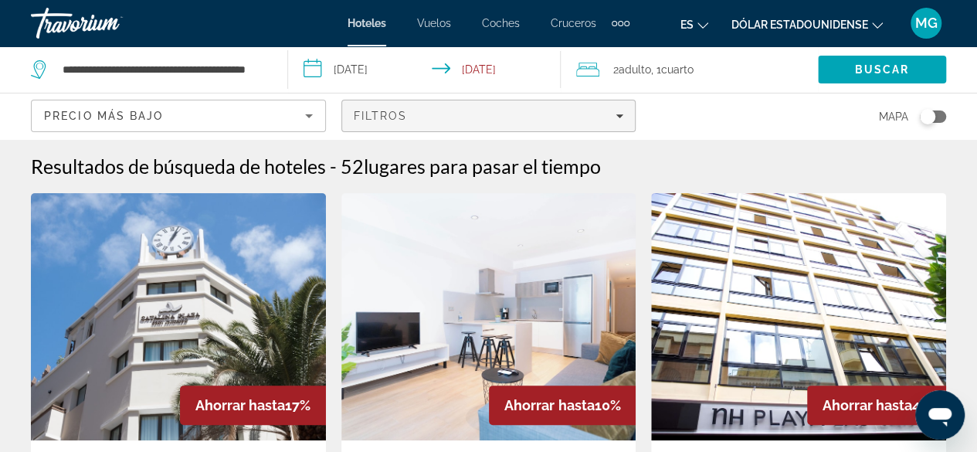
click at [620, 116] on icon "Filters" at bounding box center [619, 116] width 8 height 8
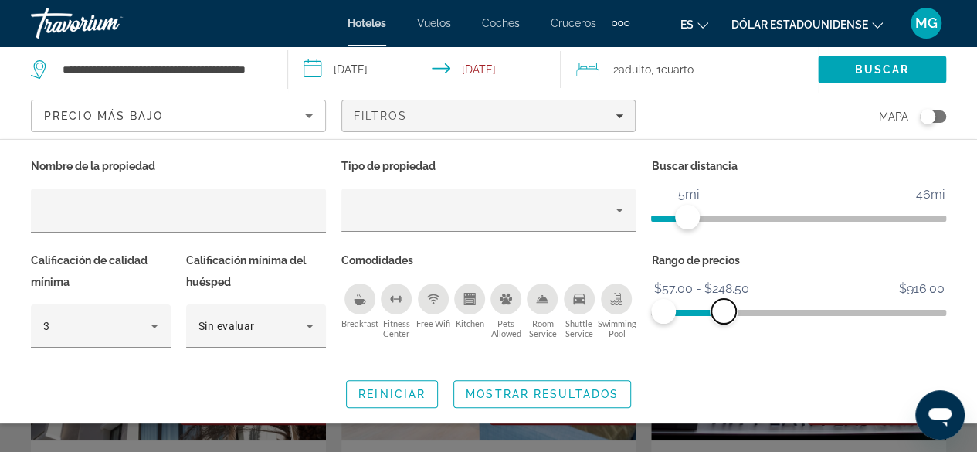
drag, startPoint x: 934, startPoint y: 305, endPoint x: 724, endPoint y: 298, distance: 210.9
click at [724, 299] on span "ngx-slider-max" at bounding box center [723, 311] width 25 height 25
click at [568, 388] on span "Mostrar resultados" at bounding box center [542, 394] width 153 height 12
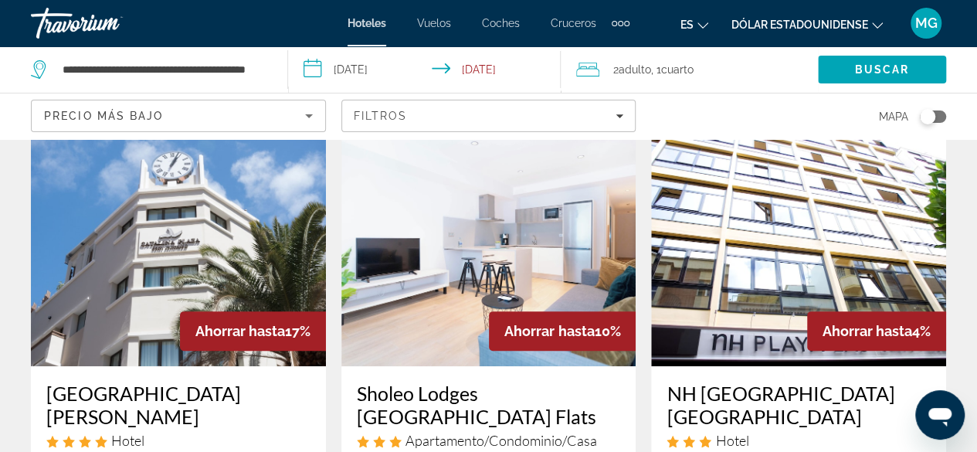
scroll to position [309, 0]
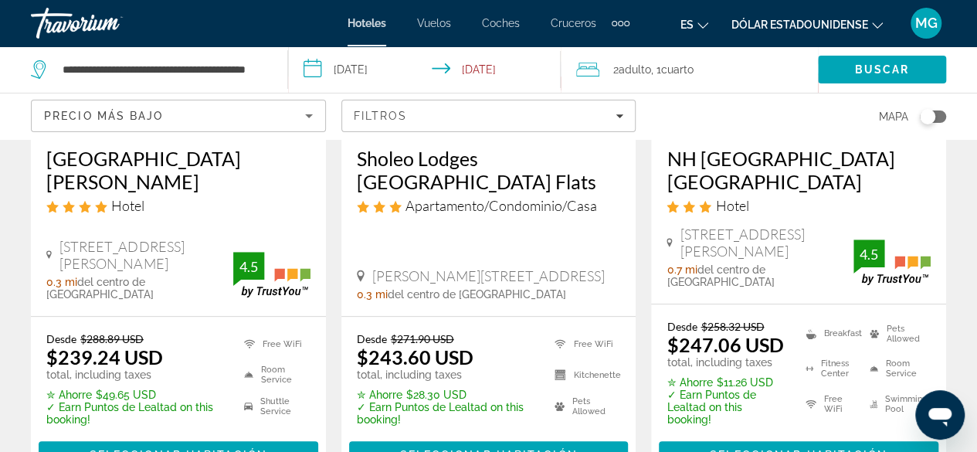
drag, startPoint x: 842, startPoint y: 252, endPoint x: 680, endPoint y: 235, distance: 163.1
click at [680, 235] on span "[STREET_ADDRESS][PERSON_NAME]" at bounding box center [766, 242] width 173 height 34
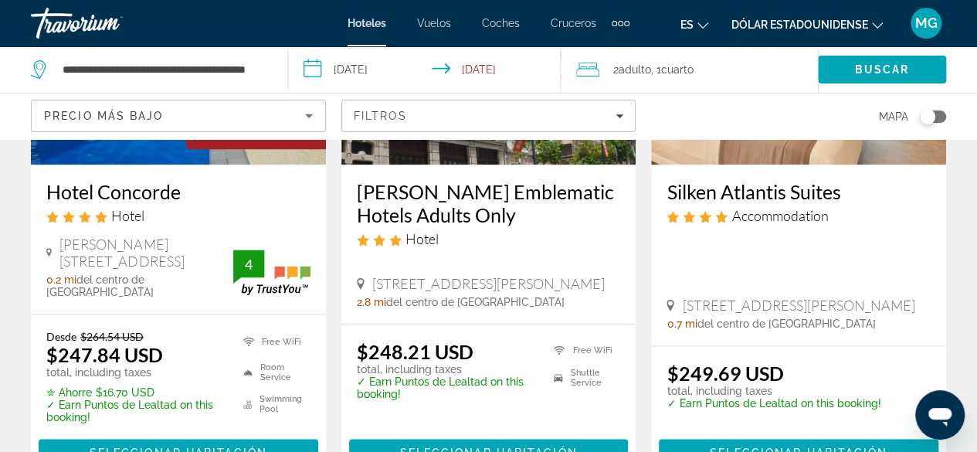
scroll to position [1004, 0]
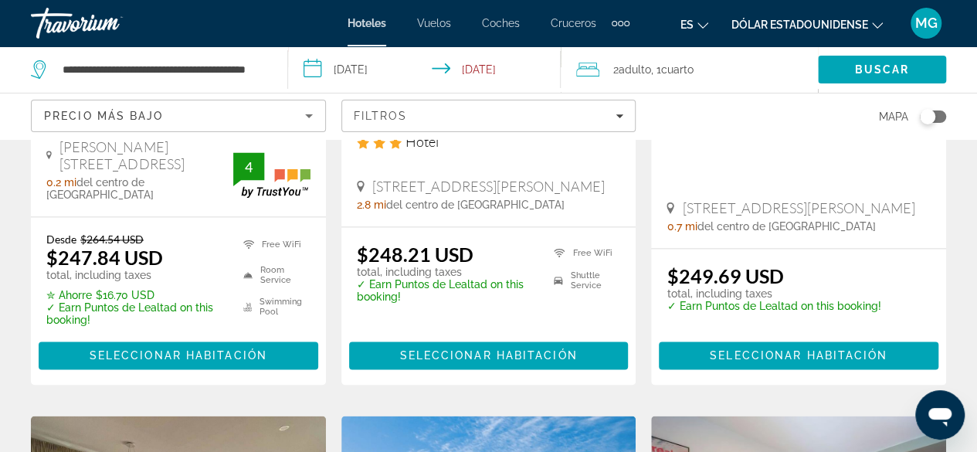
drag, startPoint x: 450, startPoint y: 185, endPoint x: 372, endPoint y: 162, distance: 81.1
click at [372, 178] on span "[STREET_ADDRESS][PERSON_NAME]" at bounding box center [488, 186] width 232 height 17
copy span "[STREET_ADDRESS][PERSON_NAME]"
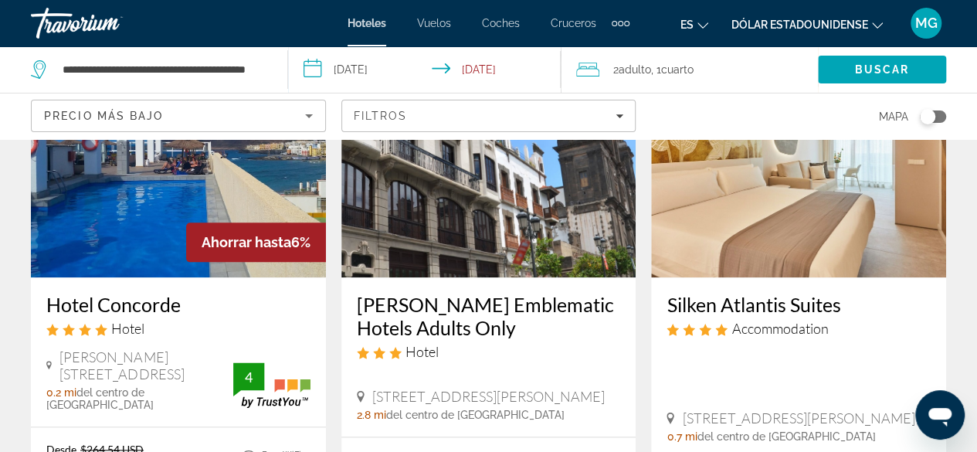
scroll to position [772, 0]
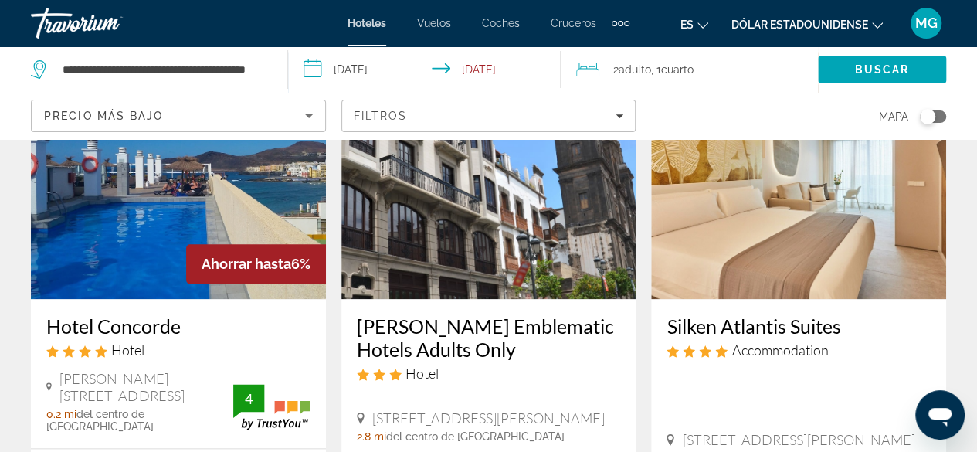
click at [574, 208] on img "Contenido principal" at bounding box center [488, 175] width 295 height 247
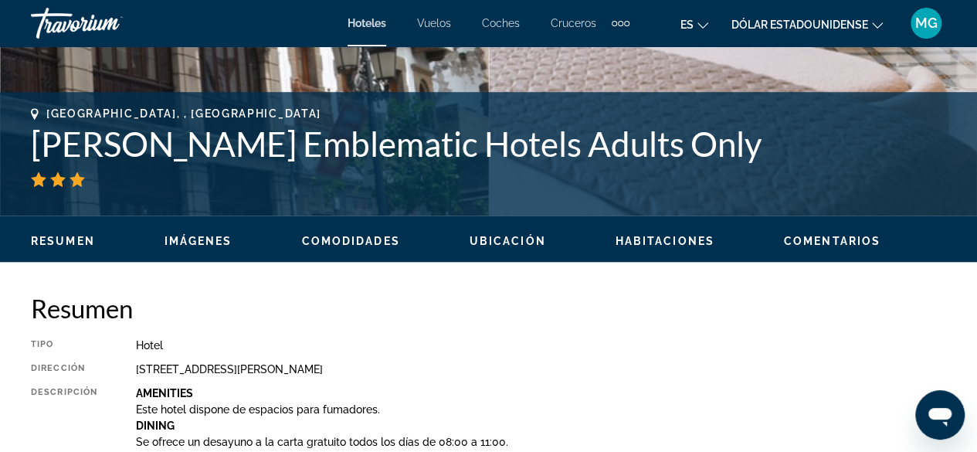
scroll to position [541, 0]
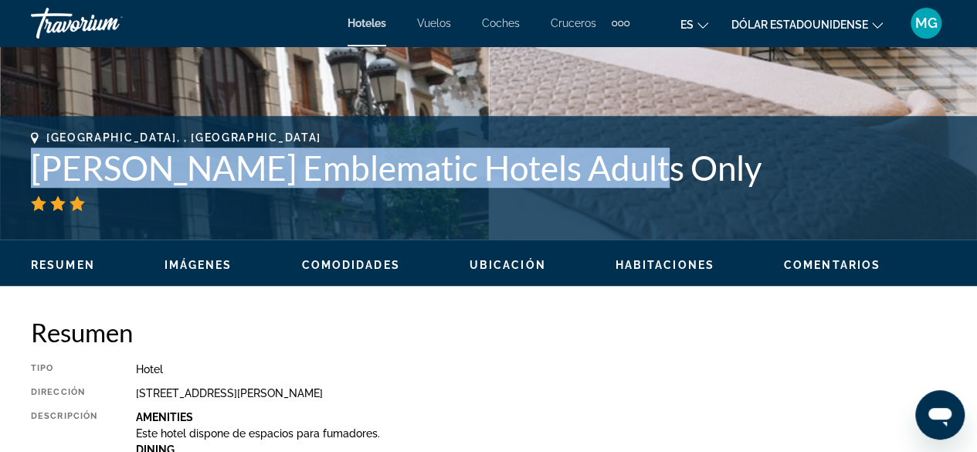
drag, startPoint x: 655, startPoint y: 175, endPoint x: 39, endPoint y: 154, distance: 615.8
click at [39, 154] on h1 "[PERSON_NAME] Emblematic Hotels Adults Only" at bounding box center [488, 167] width 915 height 40
copy h1 "[PERSON_NAME] Emblematic Hotels Adults Only"
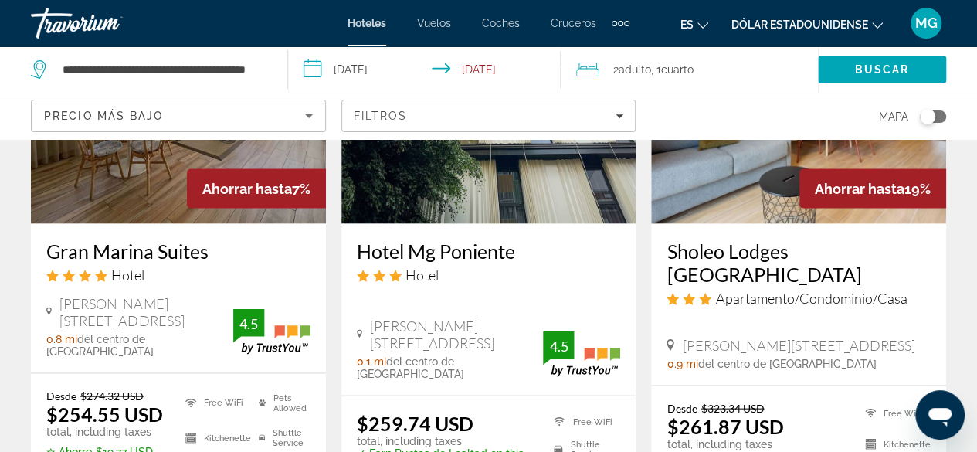
scroll to position [1544, 0]
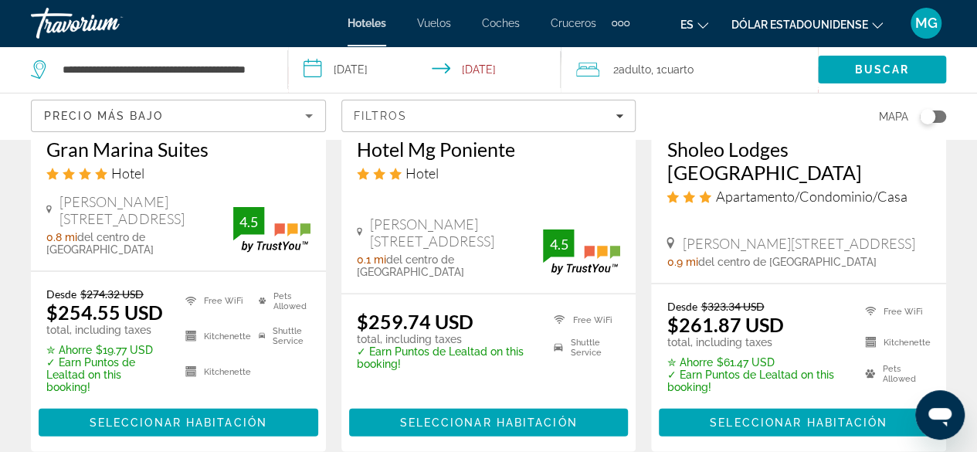
drag, startPoint x: 127, startPoint y: 222, endPoint x: 73, endPoint y: 222, distance: 54.1
click at [73, 222] on span "[PERSON_NAME][STREET_ADDRESS]" at bounding box center [145, 210] width 173 height 34
drag, startPoint x: 165, startPoint y: 220, endPoint x: 59, endPoint y: 204, distance: 107.8
click at [59, 204] on span "[PERSON_NAME][STREET_ADDRESS]" at bounding box center [145, 210] width 173 height 34
copy span "[PERSON_NAME][STREET_ADDRESS]"
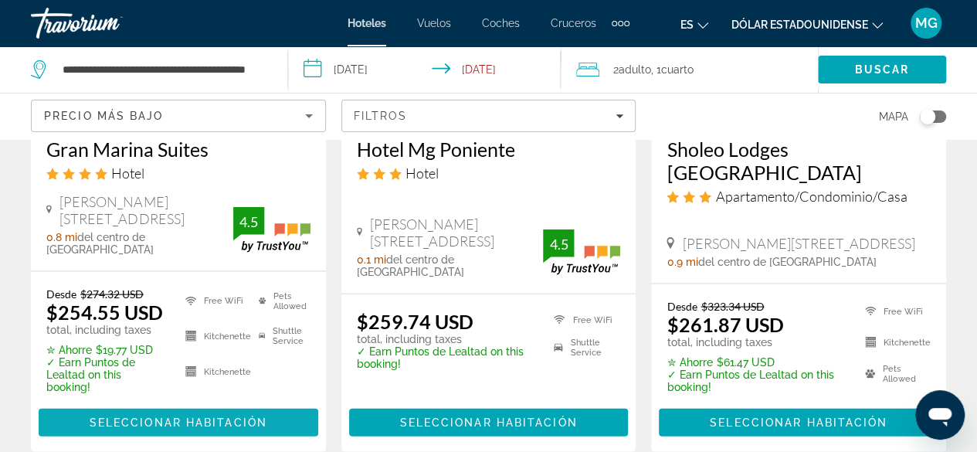
click at [198, 423] on span "Seleccionar habitación" at bounding box center [179, 422] width 178 height 12
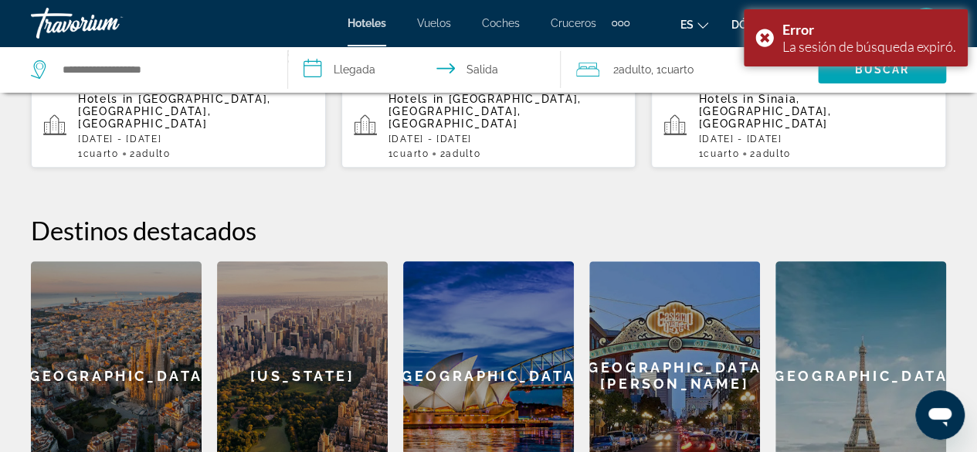
scroll to position [360, 0]
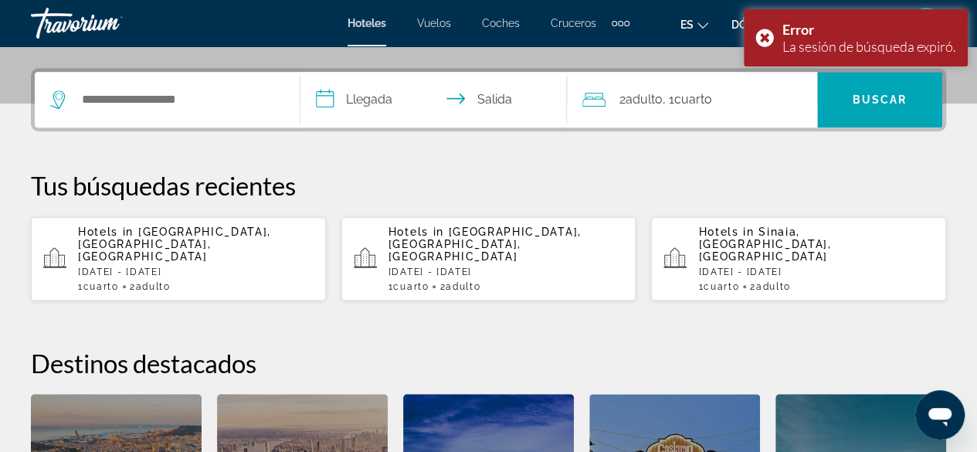
click at [199, 266] on p "[DATE] - [DATE]" at bounding box center [196, 271] width 236 height 11
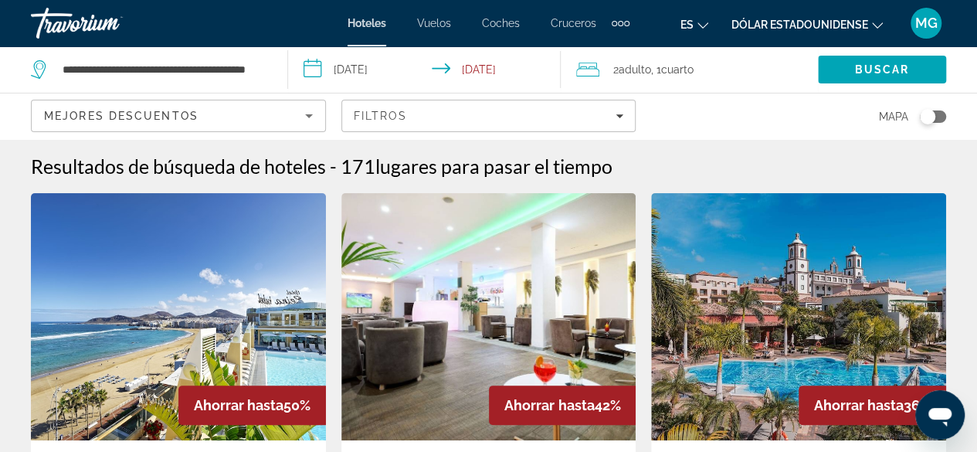
click at [312, 117] on icon "Sort by" at bounding box center [309, 116] width 19 height 19
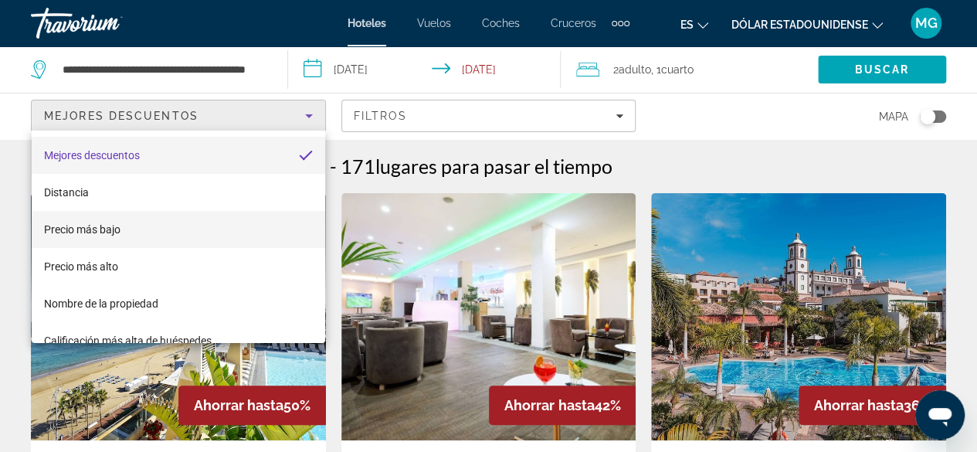
click at [90, 225] on font "Precio más bajo" at bounding box center [82, 229] width 76 height 12
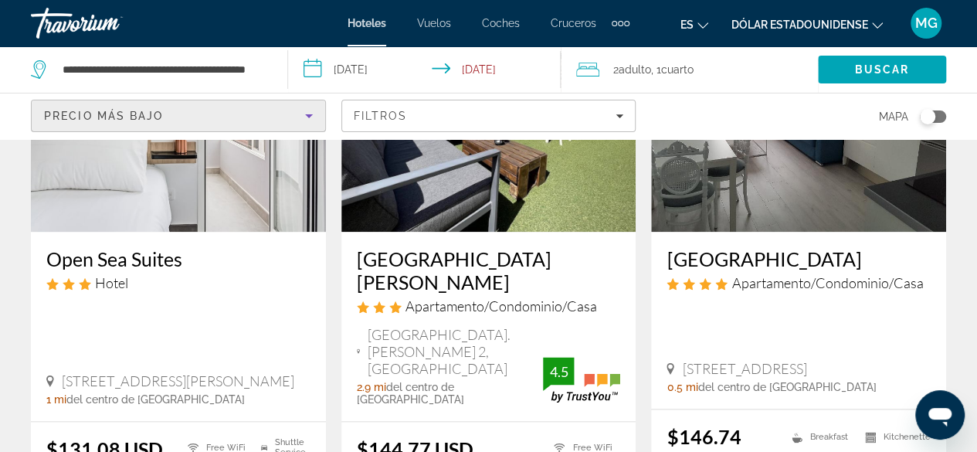
scroll to position [849, 0]
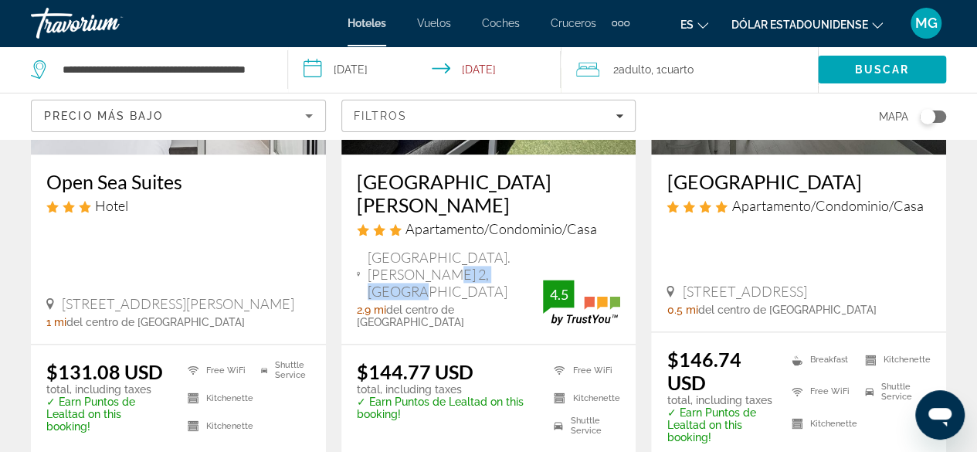
drag, startPoint x: 329, startPoint y: 288, endPoint x: 380, endPoint y: 265, distance: 56.0
click at [380, 265] on span "[GEOGRAPHIC_DATA]. [PERSON_NAME] 2, [GEOGRAPHIC_DATA]" at bounding box center [455, 274] width 175 height 51
click at [464, 303] on span "del centro de [GEOGRAPHIC_DATA]" at bounding box center [410, 315] width 107 height 25
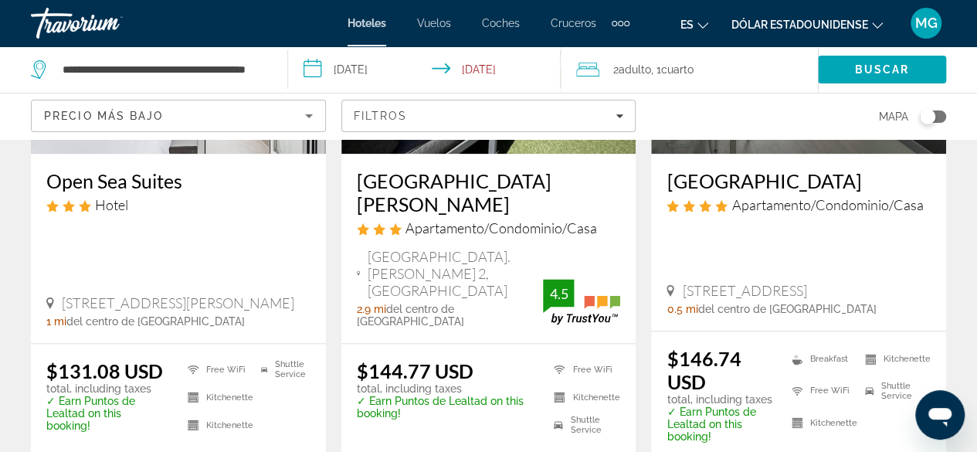
scroll to position [1004, 0]
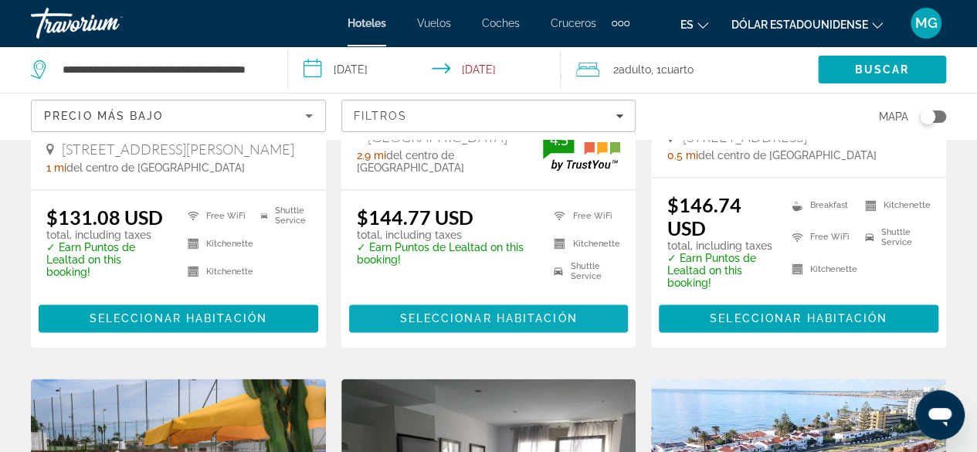
click at [474, 312] on span "Seleccionar habitación" at bounding box center [488, 318] width 178 height 12
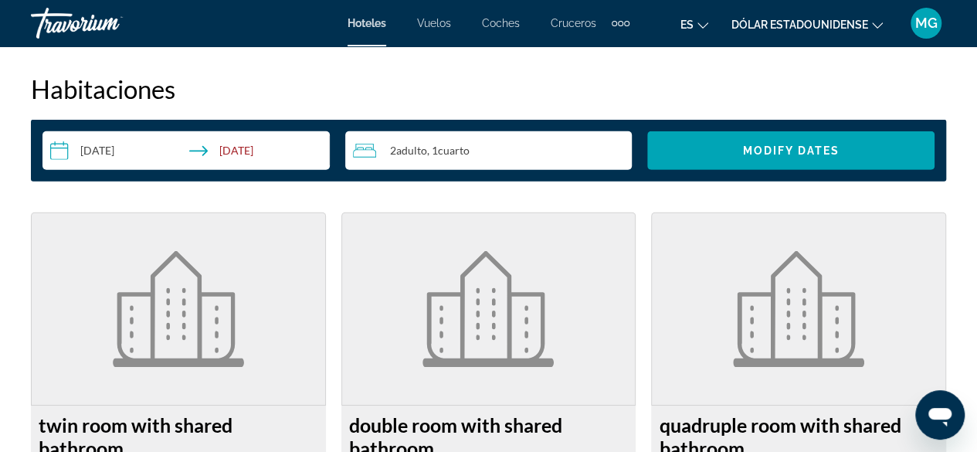
scroll to position [2008, 0]
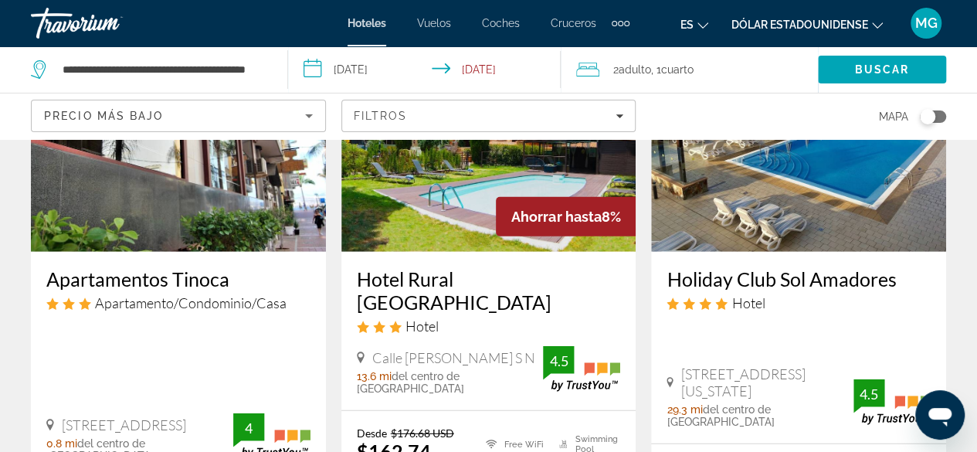
scroll to position [2085, 0]
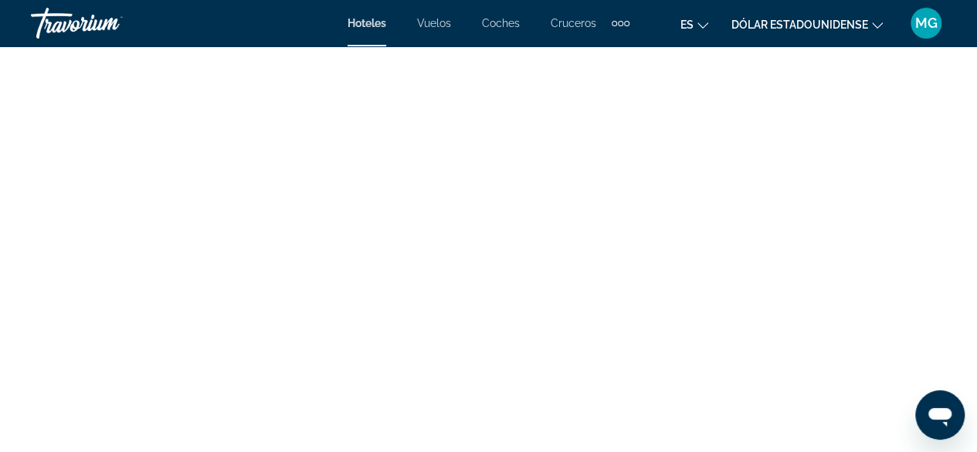
scroll to position [3243, 0]
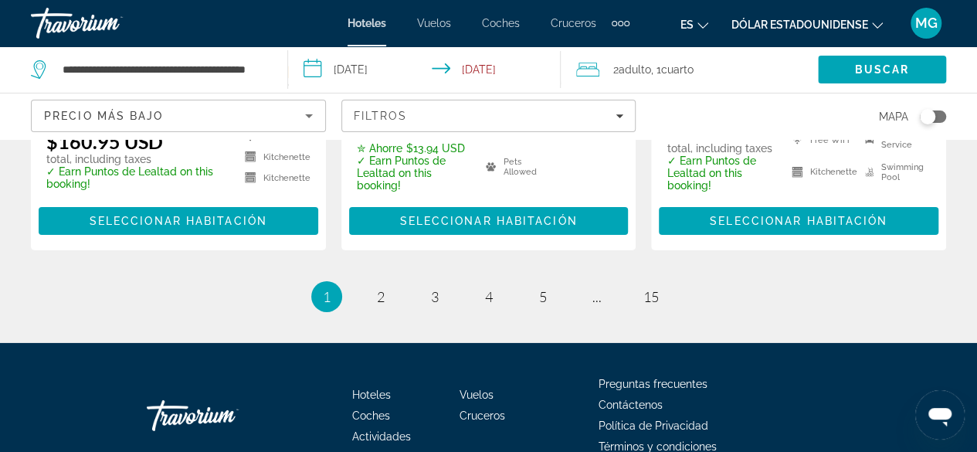
scroll to position [2376, 0]
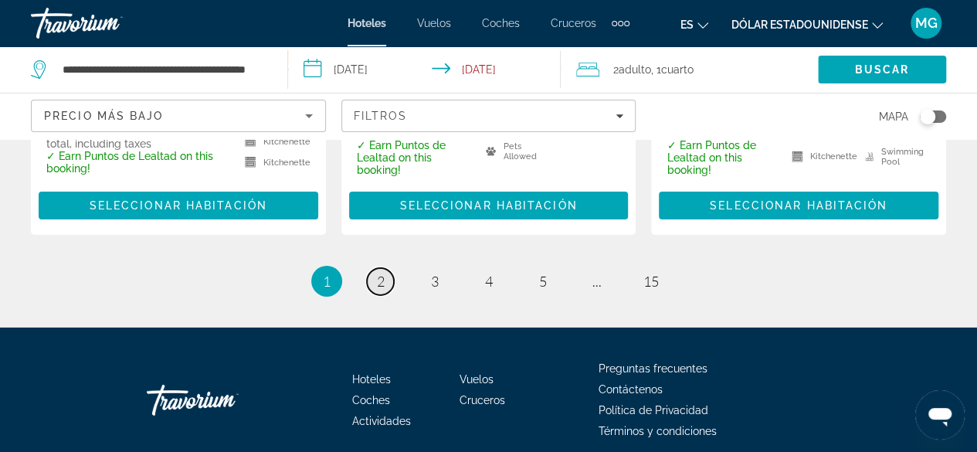
click at [383, 273] on span "2" at bounding box center [381, 281] width 8 height 17
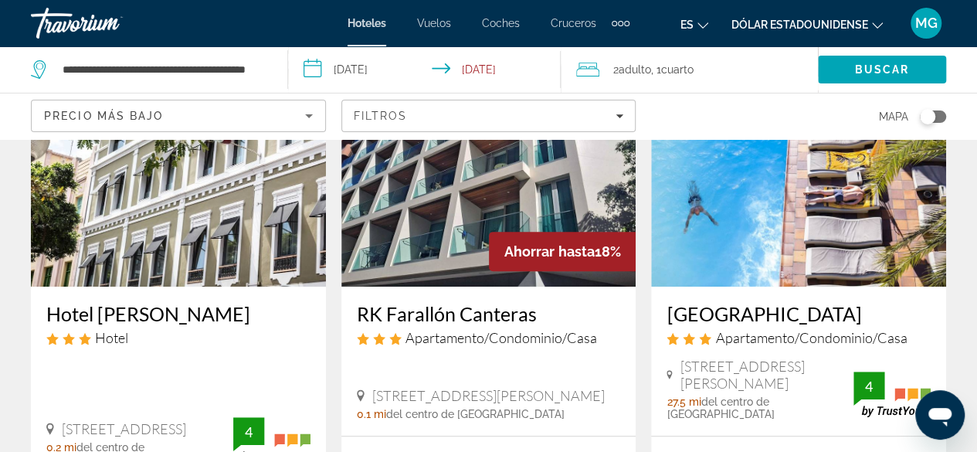
scroll to position [77, 0]
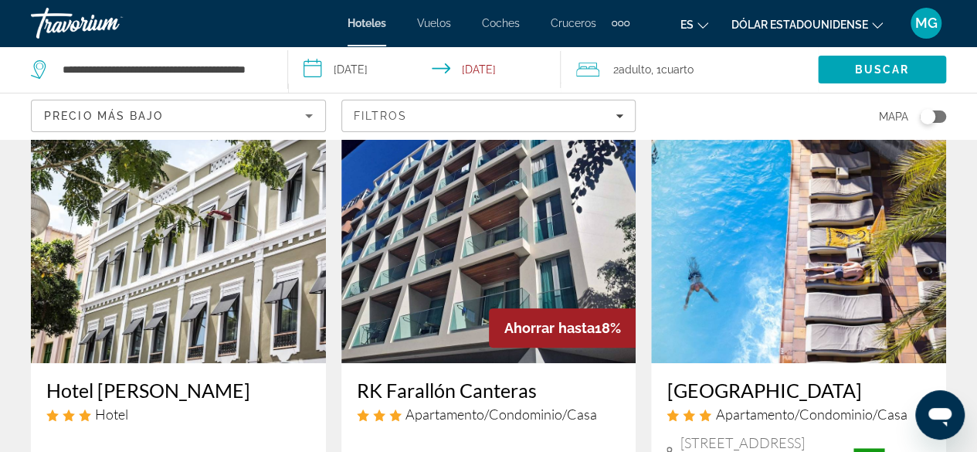
click at [477, 256] on img "Contenido principal" at bounding box center [488, 239] width 295 height 247
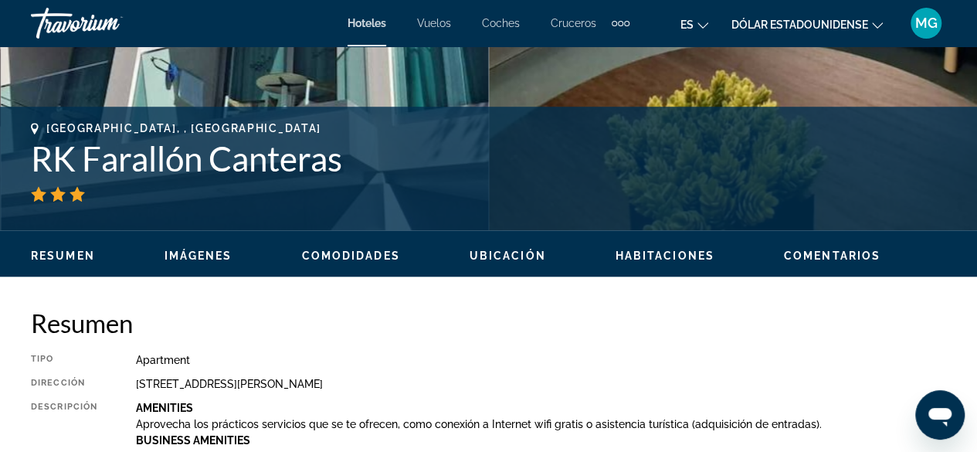
scroll to position [476, 0]
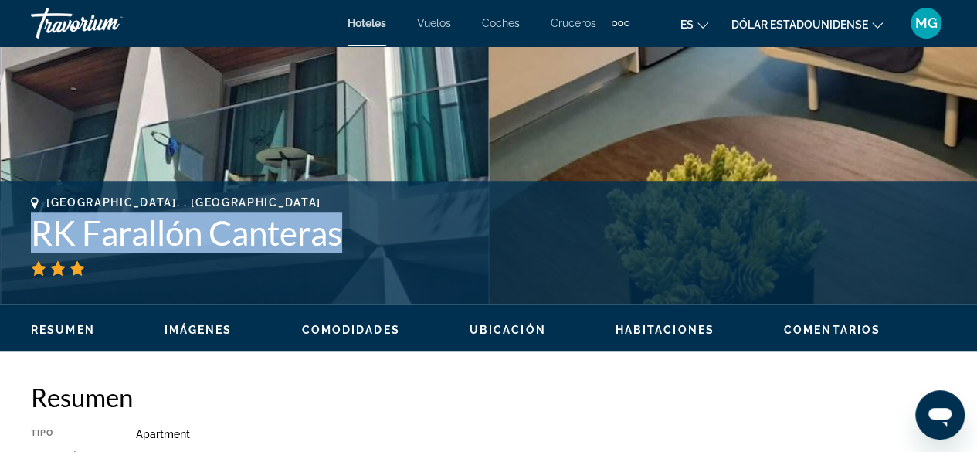
drag, startPoint x: 347, startPoint y: 236, endPoint x: 36, endPoint y: 219, distance: 311.6
click at [36, 219] on h1 "RK Farallón Canteras" at bounding box center [488, 232] width 915 height 40
copy h1 "RK Farallón Canteras"
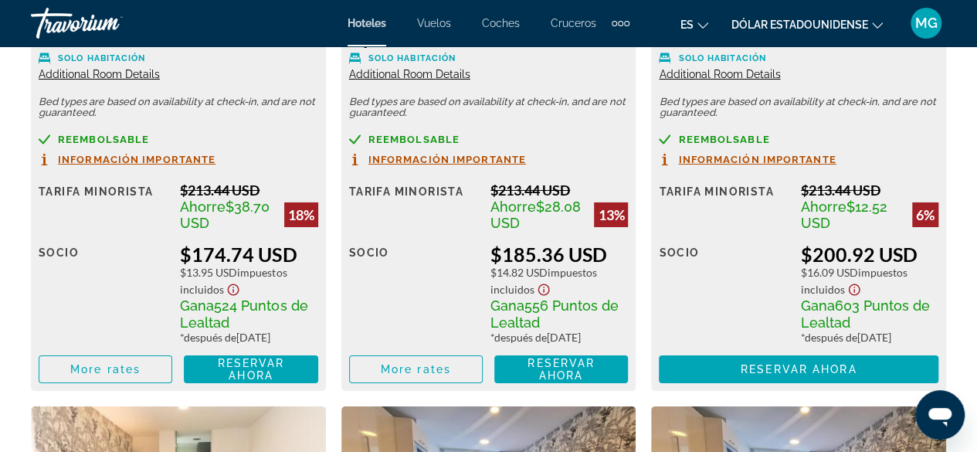
scroll to position [2638, 0]
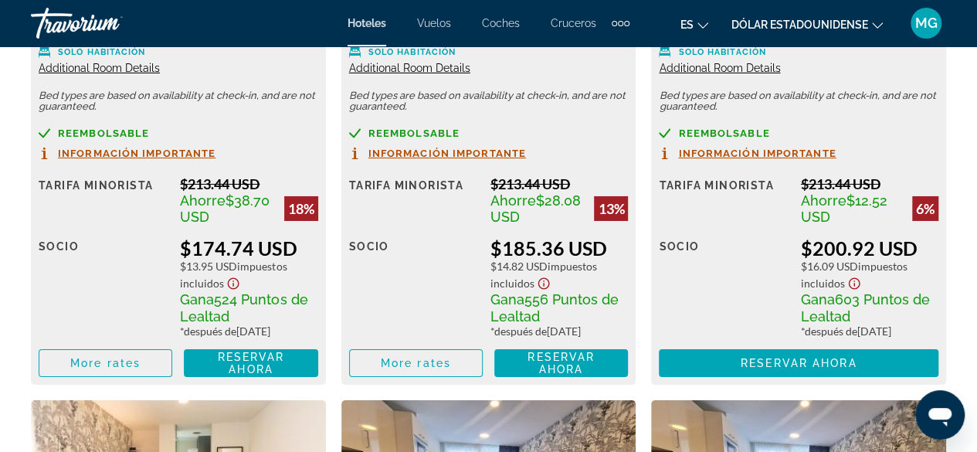
click at [96, 151] on span "Información importante" at bounding box center [137, 153] width 158 height 10
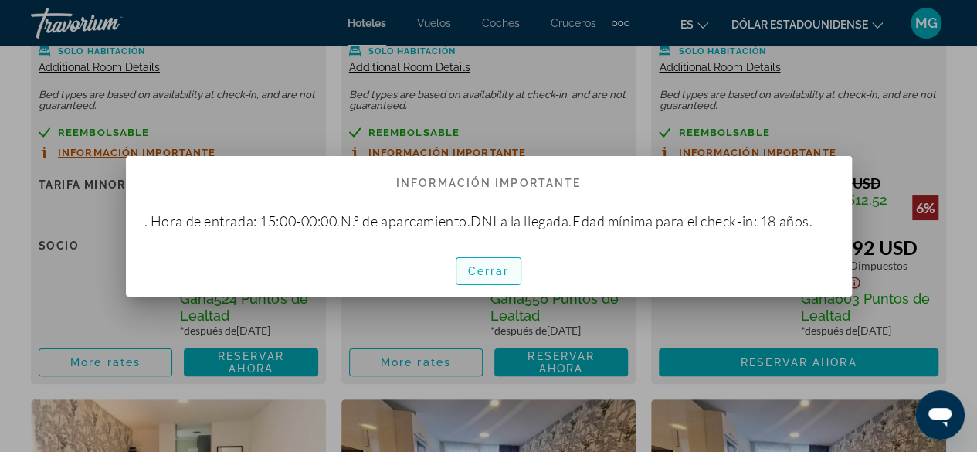
click at [488, 268] on font "Cerrar" at bounding box center [489, 271] width 42 height 12
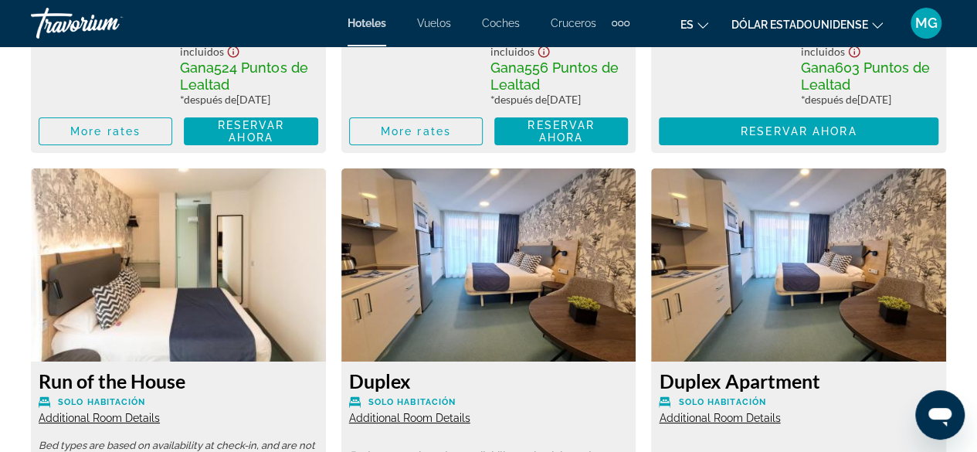
scroll to position [2715, 0]
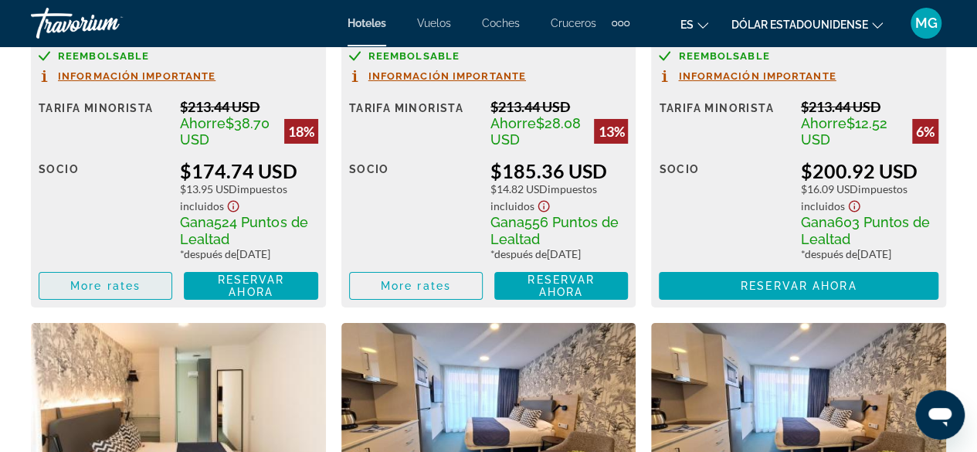
click at [90, 292] on span "More rates" at bounding box center [105, 286] width 70 height 12
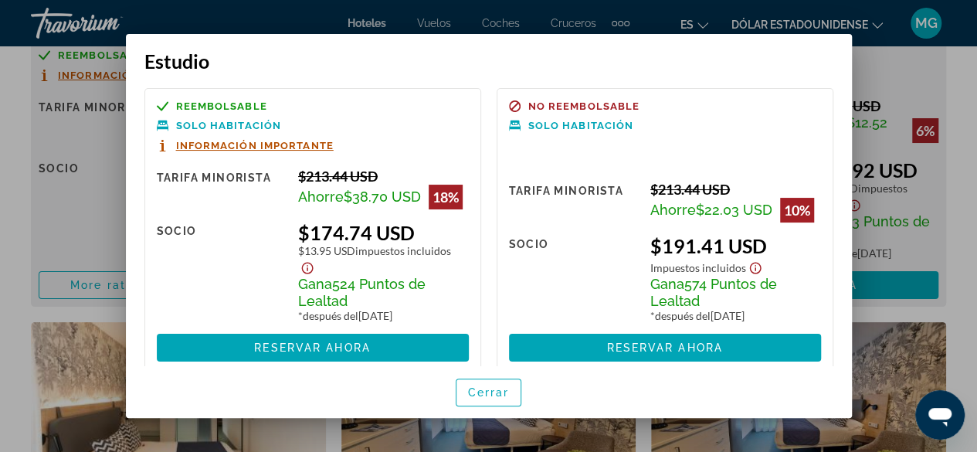
scroll to position [43, 0]
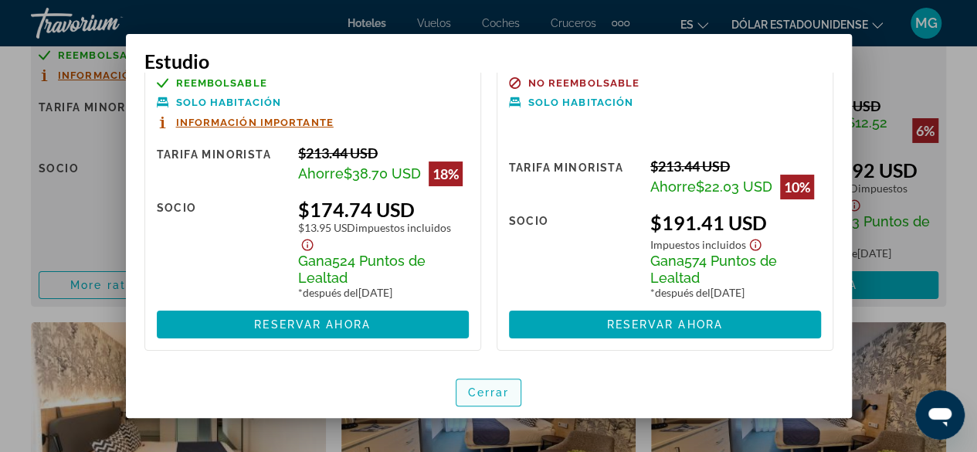
click at [488, 399] on span "button" at bounding box center [488, 392] width 65 height 37
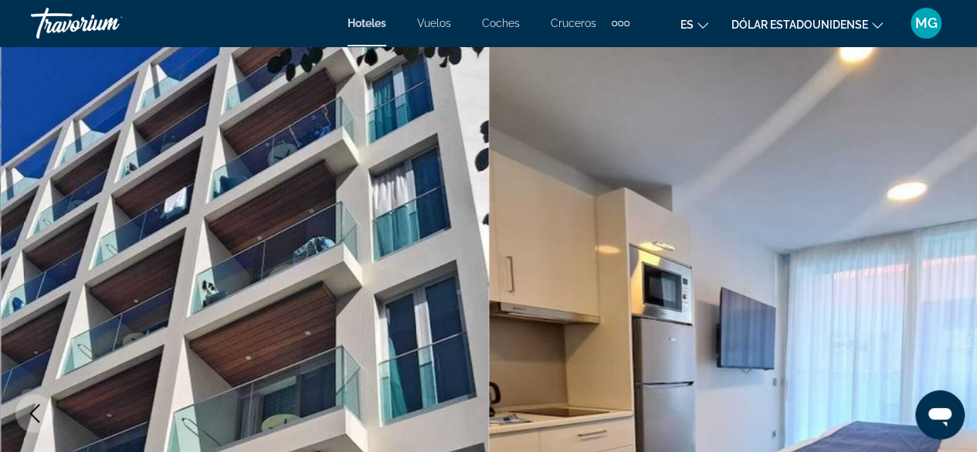
scroll to position [2715, 0]
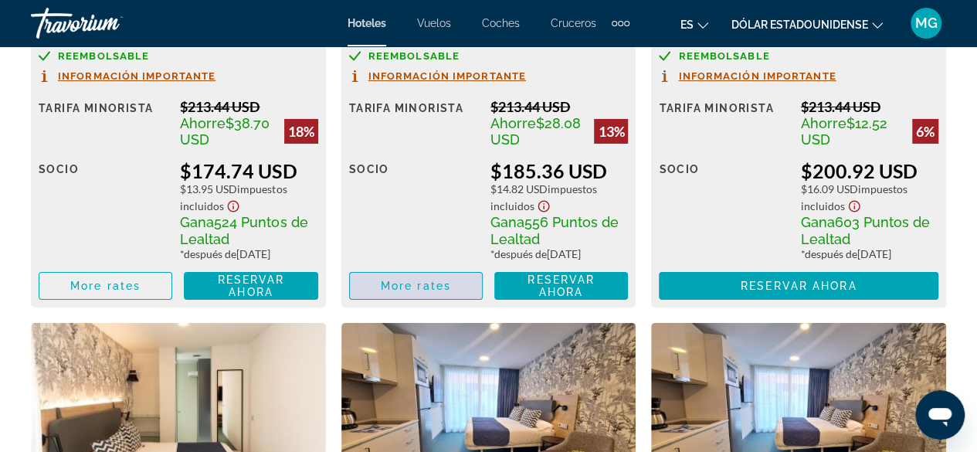
click at [420, 292] on span "More rates" at bounding box center [416, 286] width 70 height 12
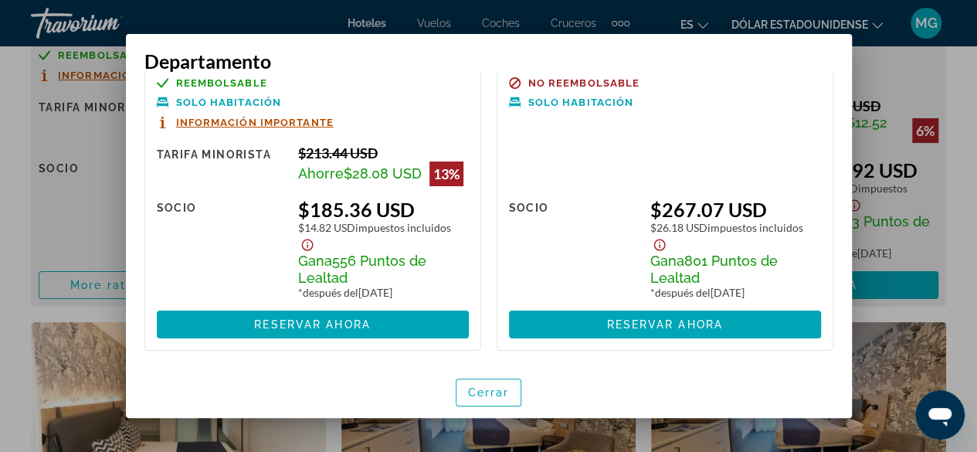
scroll to position [0, 0]
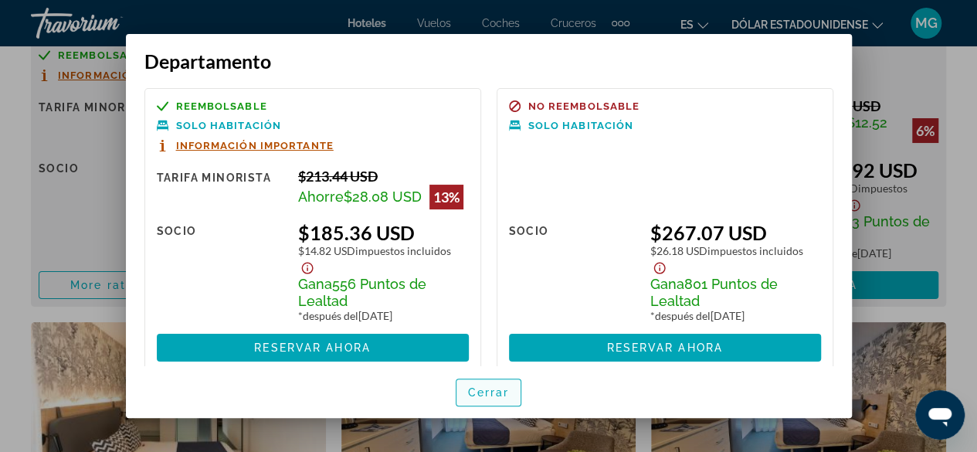
click at [474, 396] on font "Cerrar" at bounding box center [489, 392] width 42 height 12
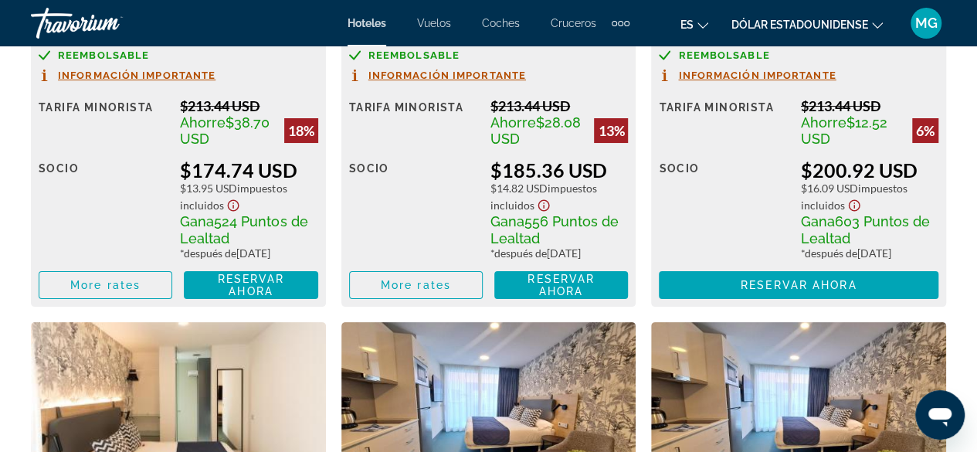
scroll to position [2715, 0]
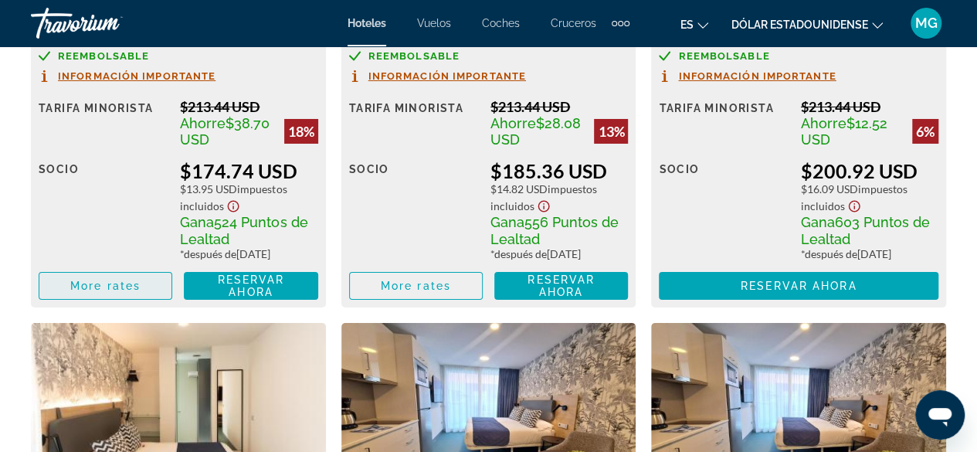
click at [115, 292] on span "More rates" at bounding box center [105, 286] width 70 height 12
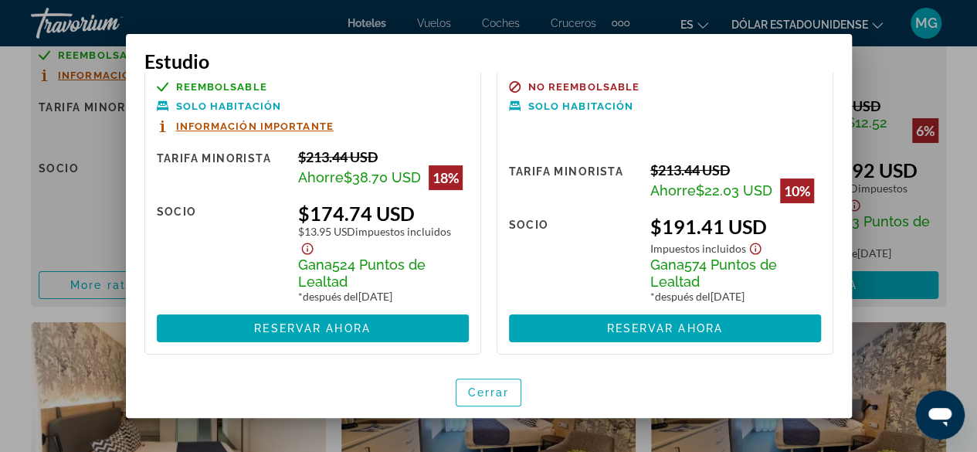
scroll to position [0, 0]
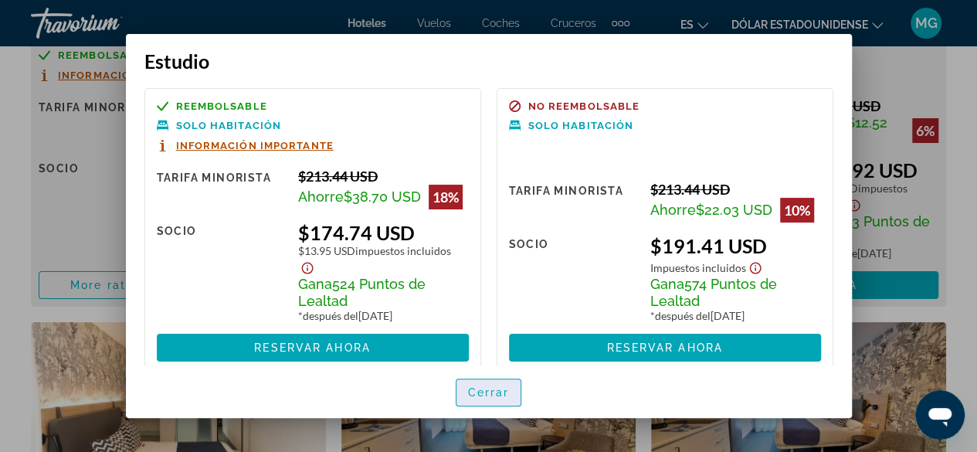
click at [478, 393] on font "Cerrar" at bounding box center [489, 392] width 42 height 12
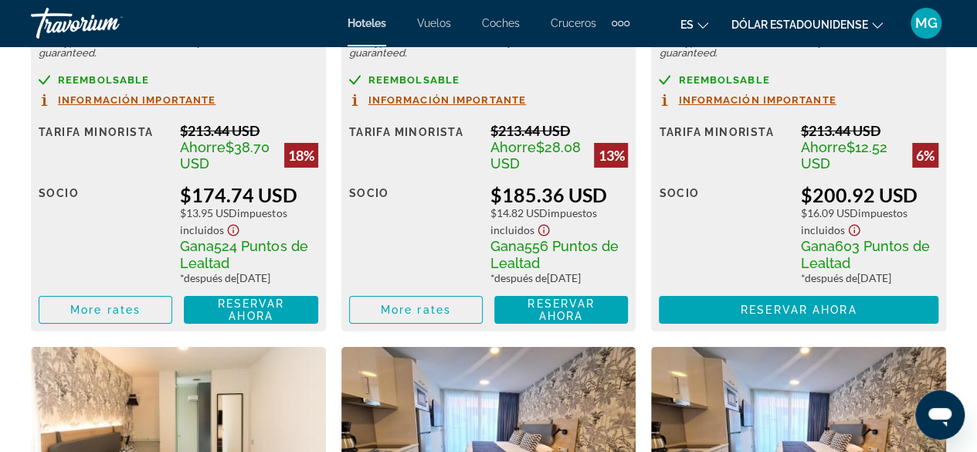
scroll to position [2869, 0]
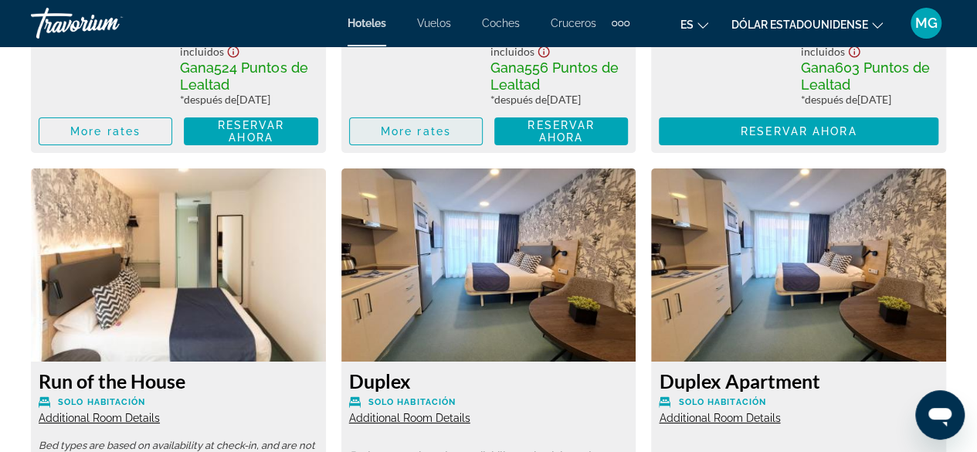
click at [419, 137] on span "More rates" at bounding box center [416, 131] width 70 height 12
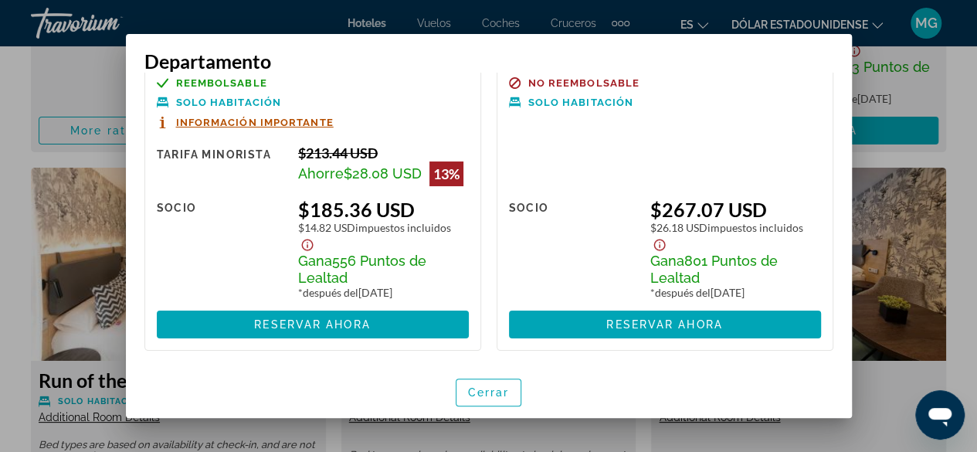
scroll to position [43, 0]
click at [351, 325] on font "Reservar ahora" at bounding box center [312, 324] width 116 height 12
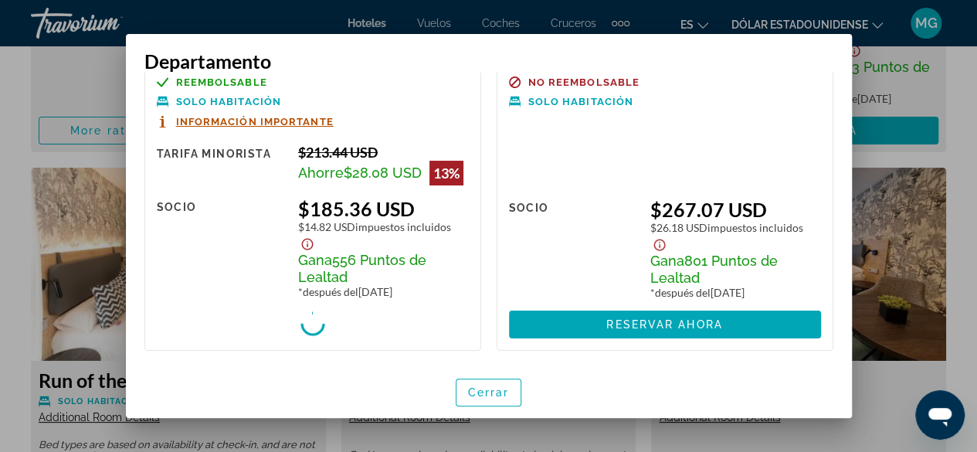
scroll to position [2869, 0]
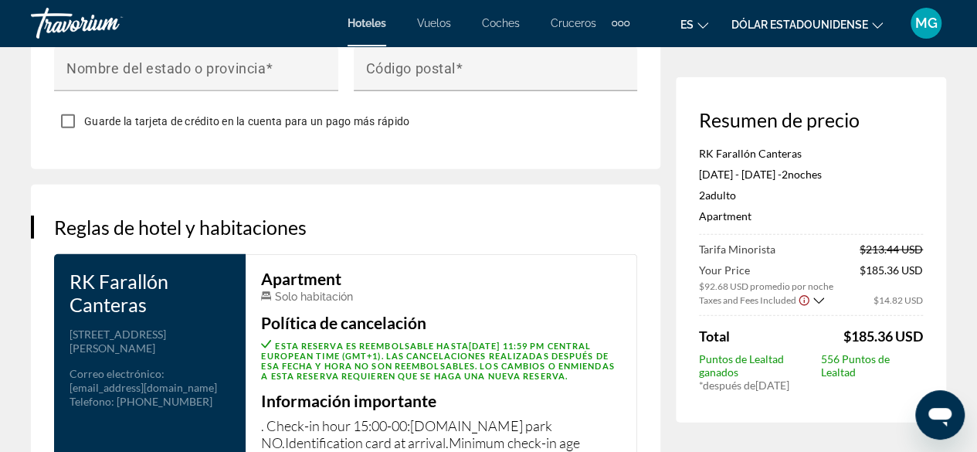
scroll to position [1930, 0]
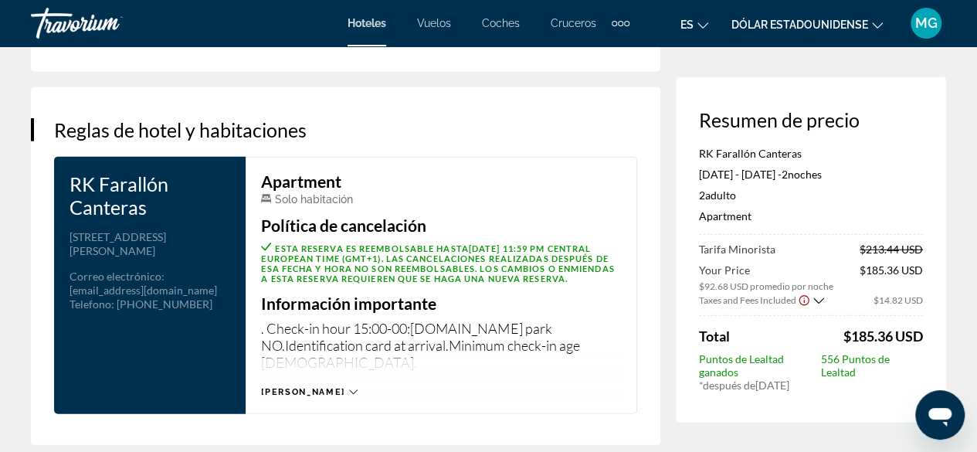
click at [349, 394] on icon "Contenido principal" at bounding box center [353, 391] width 8 height 5
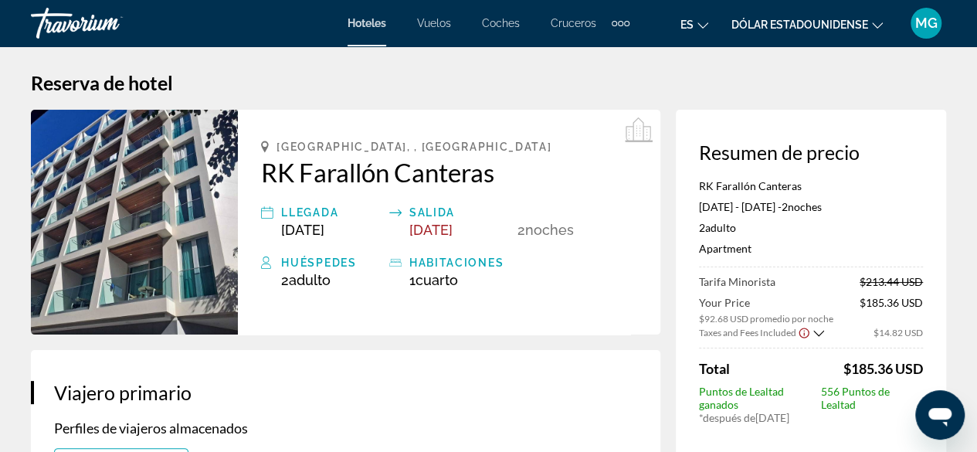
scroll to position [0, 0]
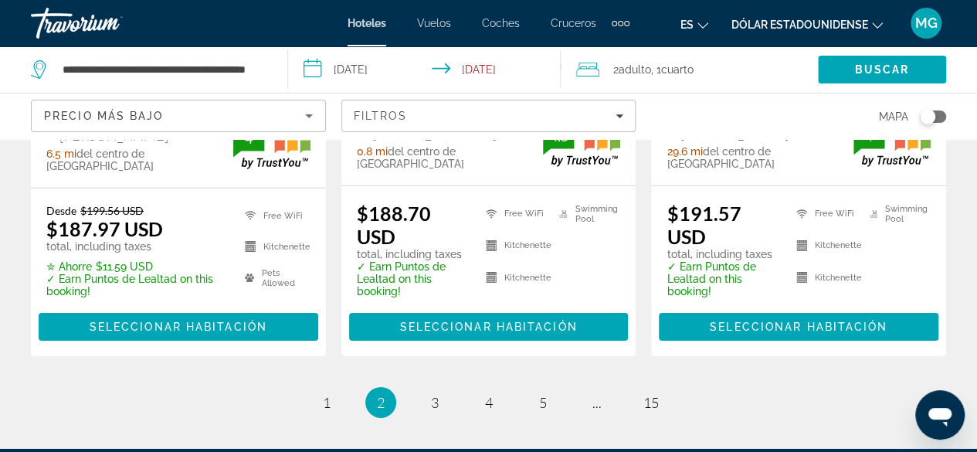
scroll to position [2481, 0]
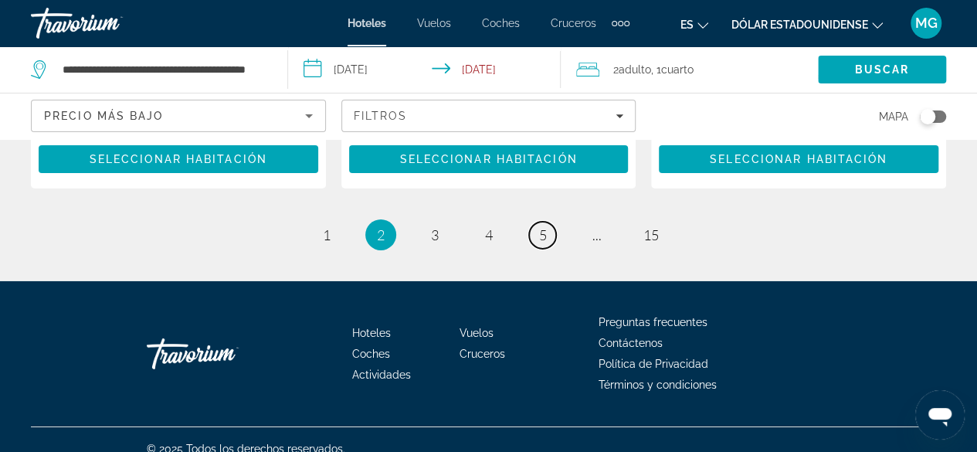
click at [534, 222] on link "page 5" at bounding box center [542, 235] width 27 height 27
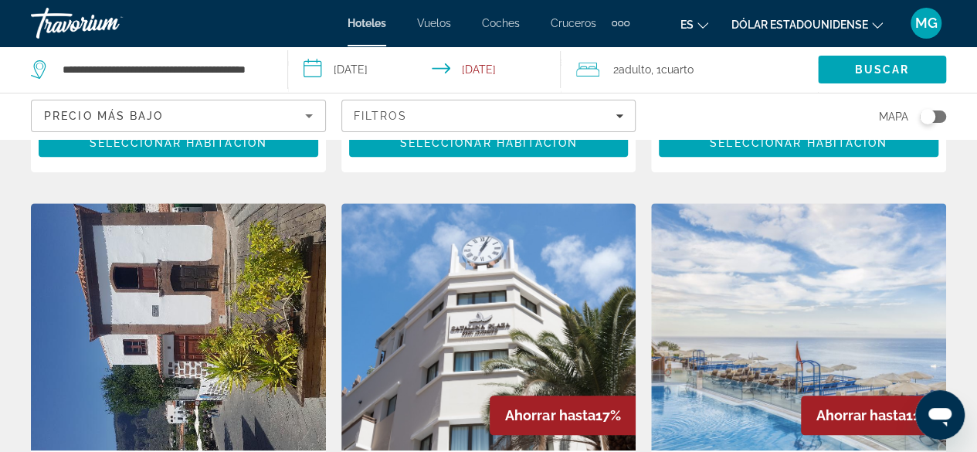
scroll to position [618, 0]
click at [242, 263] on img "Contenido principal" at bounding box center [178, 326] width 295 height 247
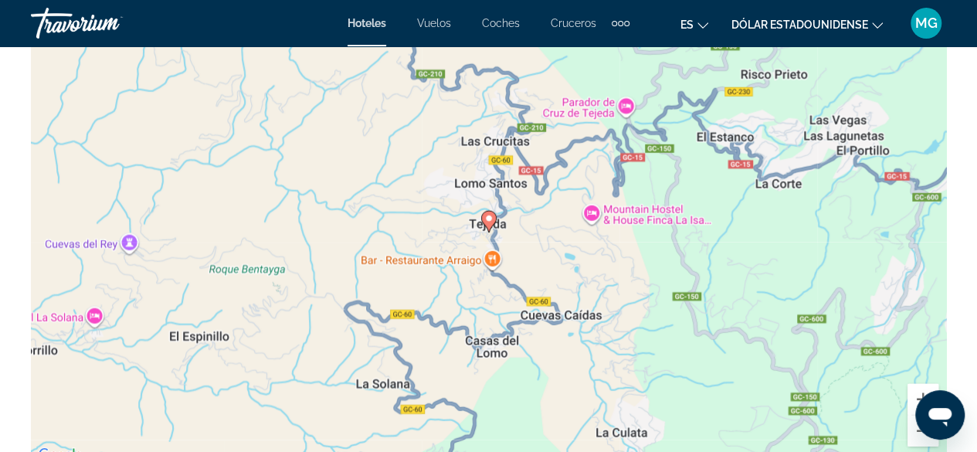
scroll to position [1853, 0]
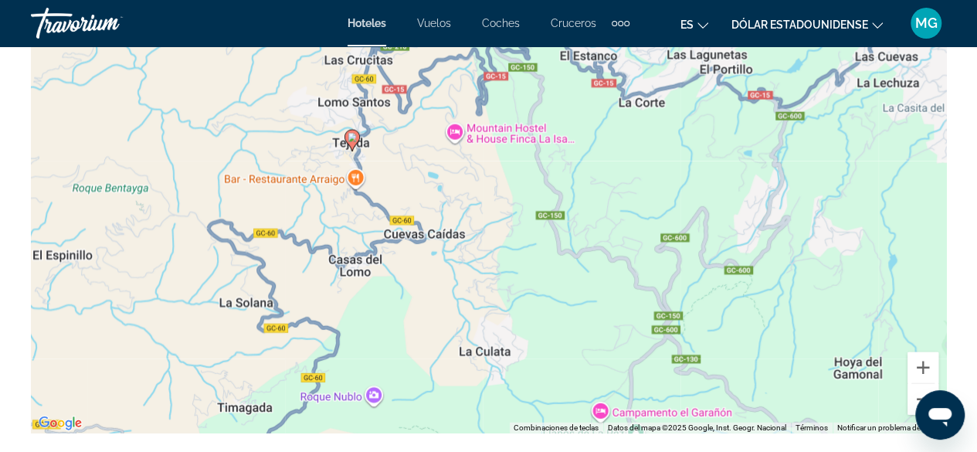
drag, startPoint x: 805, startPoint y: 297, endPoint x: 652, endPoint y: 237, distance: 164.3
click at [652, 237] on div "Para activar la función de arrastre con el teclado, pulsa Alt + Intro. Cuando h…" at bounding box center [488, 201] width 915 height 463
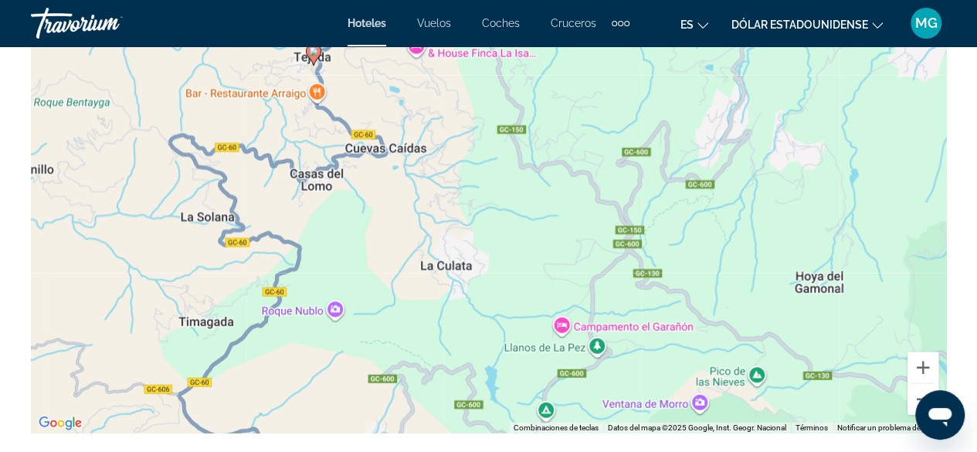
drag, startPoint x: 778, startPoint y: 306, endPoint x: 798, endPoint y: 269, distance: 41.8
click at [767, 249] on div "Para activar la función de arrastre con el teclado, pulsa Alt + Intro. Cuando h…" at bounding box center [488, 201] width 915 height 463
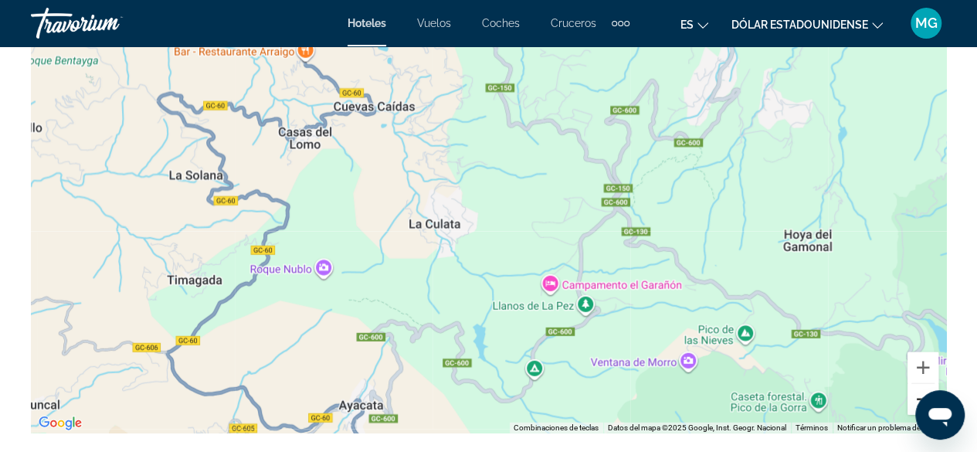
click at [917, 391] on button "Reducir" at bounding box center [922, 399] width 31 height 31
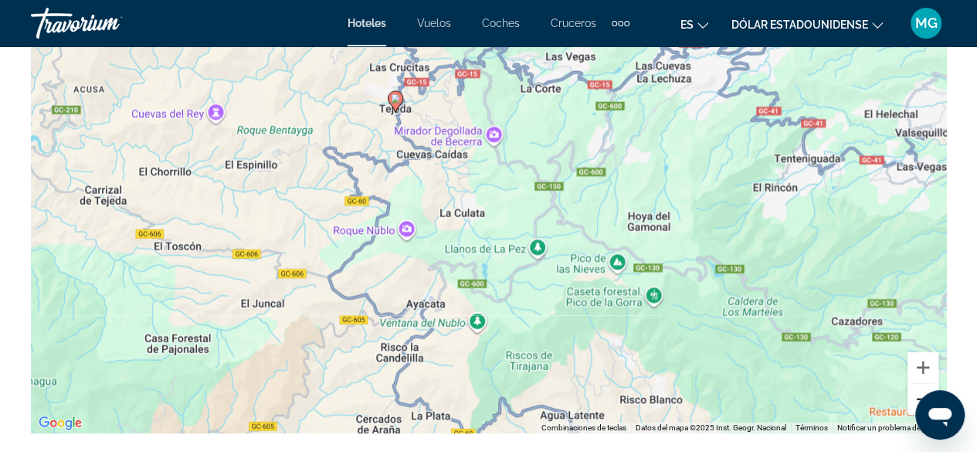
click at [914, 388] on button "Reducir" at bounding box center [922, 399] width 31 height 31
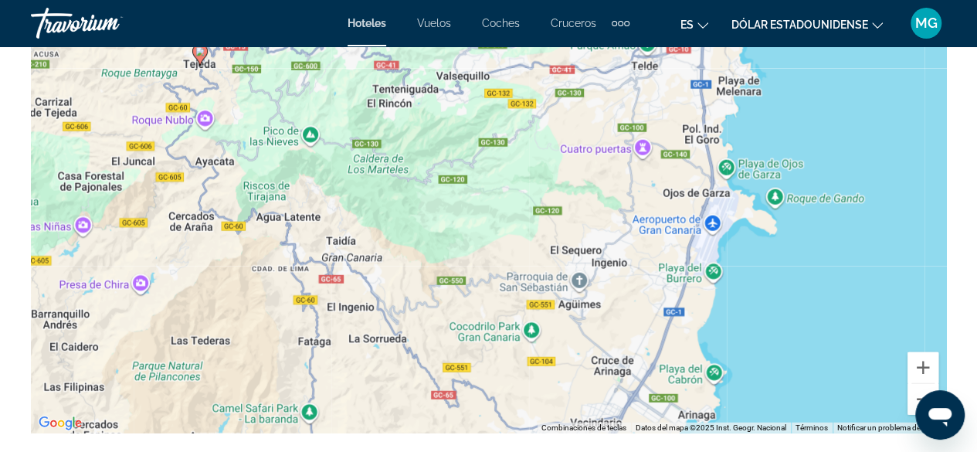
drag, startPoint x: 749, startPoint y: 314, endPoint x: 494, endPoint y: 220, distance: 271.7
click at [494, 220] on div "Para activar la función de arrastre con el teclado, pulsa Alt + Intro. Cuando h…" at bounding box center [488, 201] width 915 height 463
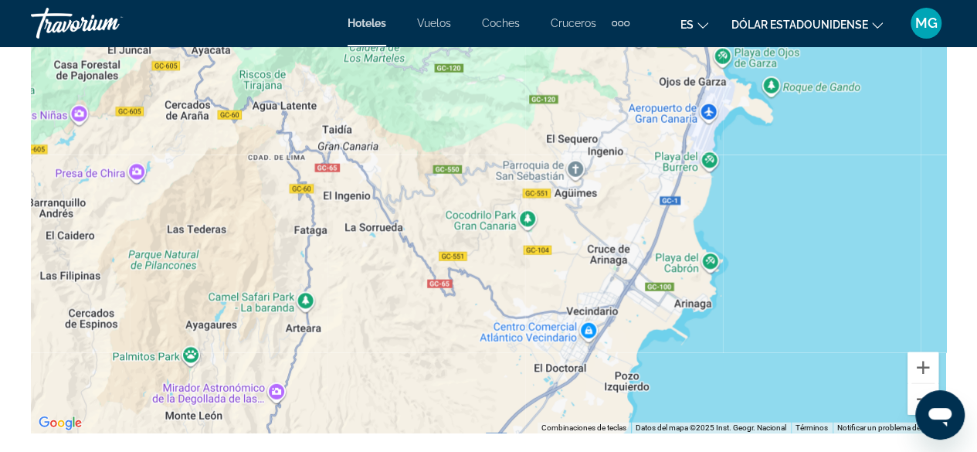
drag, startPoint x: 608, startPoint y: 354, endPoint x: 596, endPoint y: 230, distance: 124.2
click at [599, 233] on div "Para activar la función de arrastre con el teclado, pulsa Alt + Intro. Cuando h…" at bounding box center [488, 201] width 915 height 463
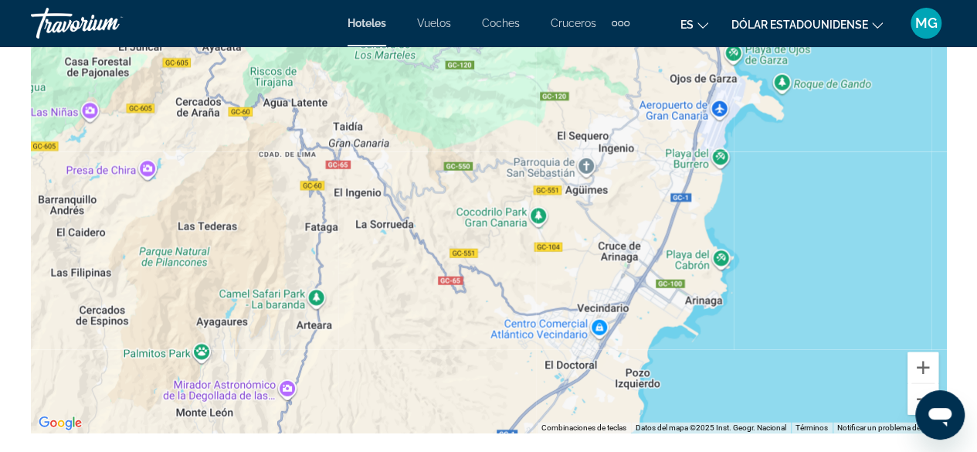
drag, startPoint x: 558, startPoint y: 389, endPoint x: 649, endPoint y: 313, distance: 118.9
click at [576, 415] on div "Para activar la función de arrastre con el teclado, pulsa Alt + Intro. Cuando h…" at bounding box center [488, 201] width 915 height 463
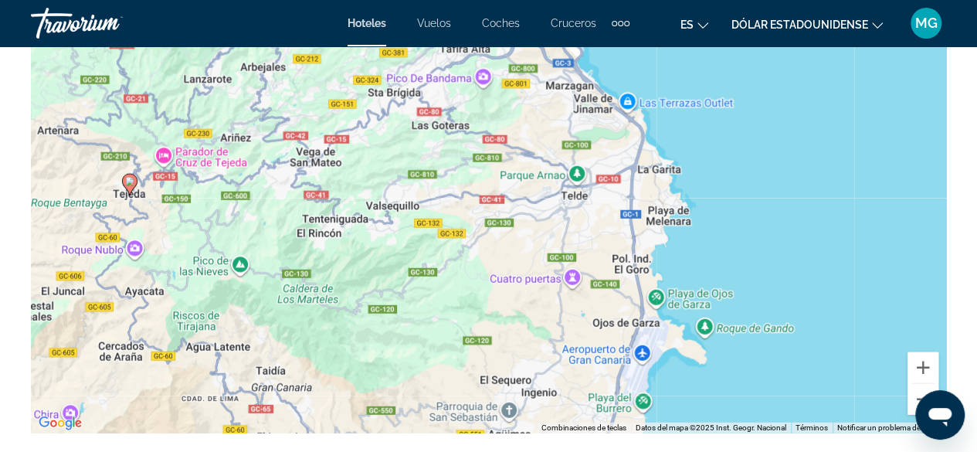
drag, startPoint x: 675, startPoint y: 220, endPoint x: 608, endPoint y: 412, distance: 202.7
click at [608, 424] on div "Para activar la función de arrastre con el teclado, pulsa Alt + Intro. Cuando h…" at bounding box center [488, 201] width 915 height 463
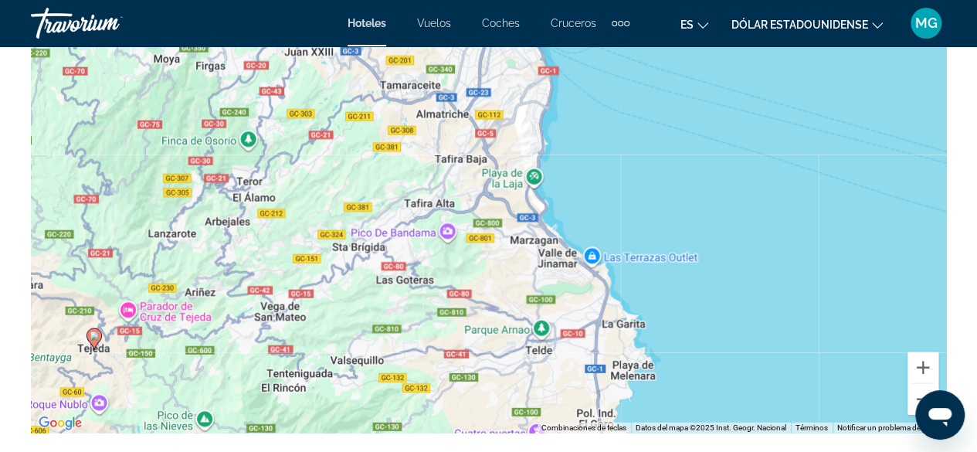
drag, startPoint x: 625, startPoint y: 253, endPoint x: 591, endPoint y: 398, distance: 148.3
click at [591, 398] on div "Para activar la función de arrastre con el teclado, pulsa Alt + Intro. Cuando h…" at bounding box center [488, 201] width 915 height 463
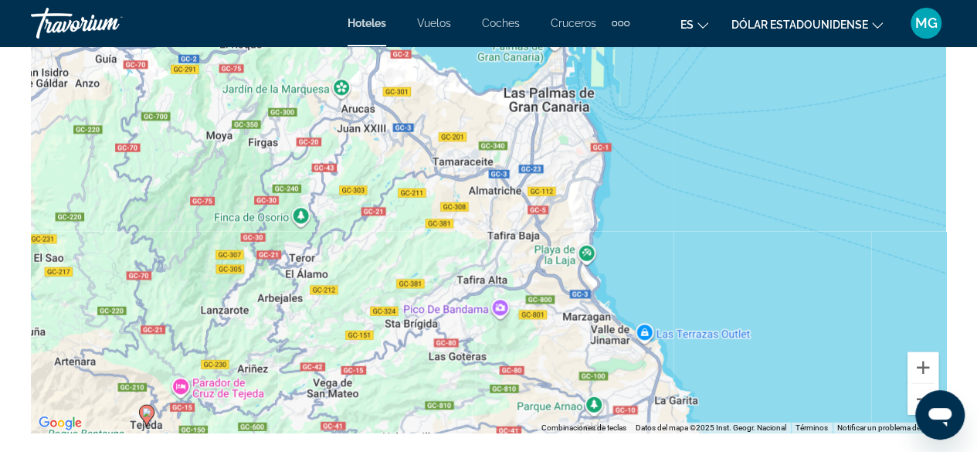
drag, startPoint x: 544, startPoint y: 271, endPoint x: 600, endPoint y: 354, distance: 100.7
click at [599, 354] on div "Para activar la función de arrastre con el teclado, pulsa Alt + Intro. Cuando h…" at bounding box center [488, 201] width 915 height 463
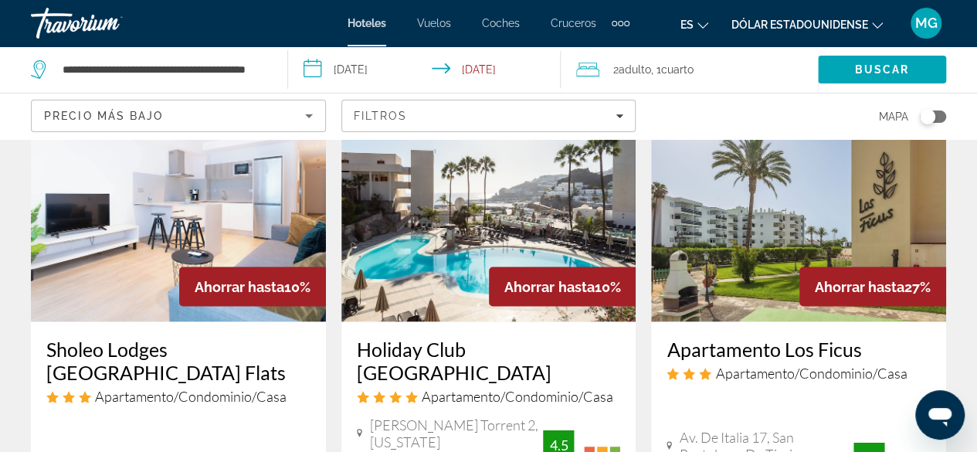
scroll to position [1467, 0]
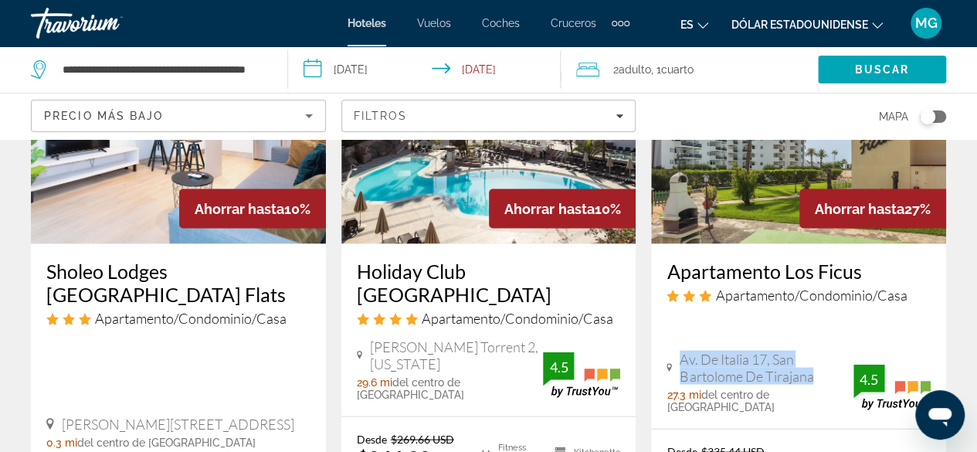
drag, startPoint x: 753, startPoint y: 314, endPoint x: 683, endPoint y: 297, distance: 72.3
click at [683, 351] on span "Av. De Italia 17, San Bartolome De Tirajana" at bounding box center [767, 368] width 174 height 34
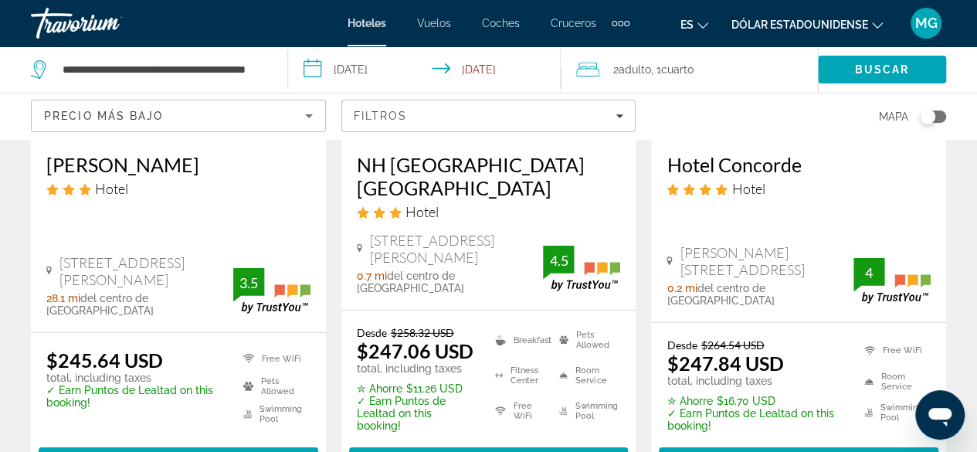
scroll to position [2316, 0]
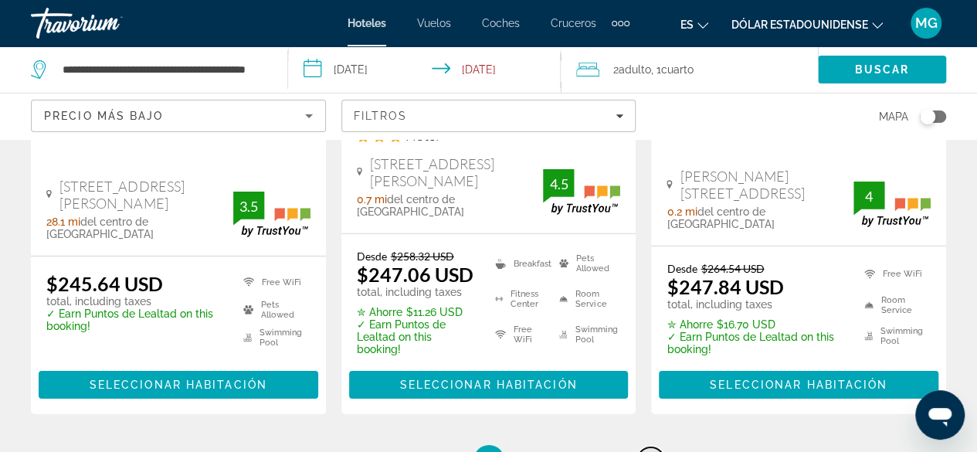
click at [649, 451] on span "15" at bounding box center [650, 460] width 15 height 17
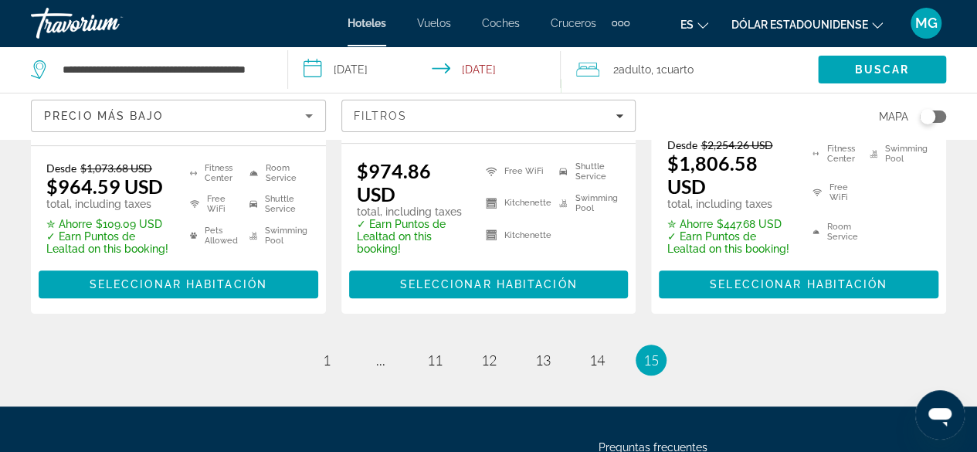
scroll to position [386, 0]
